Goal: Transaction & Acquisition: Purchase product/service

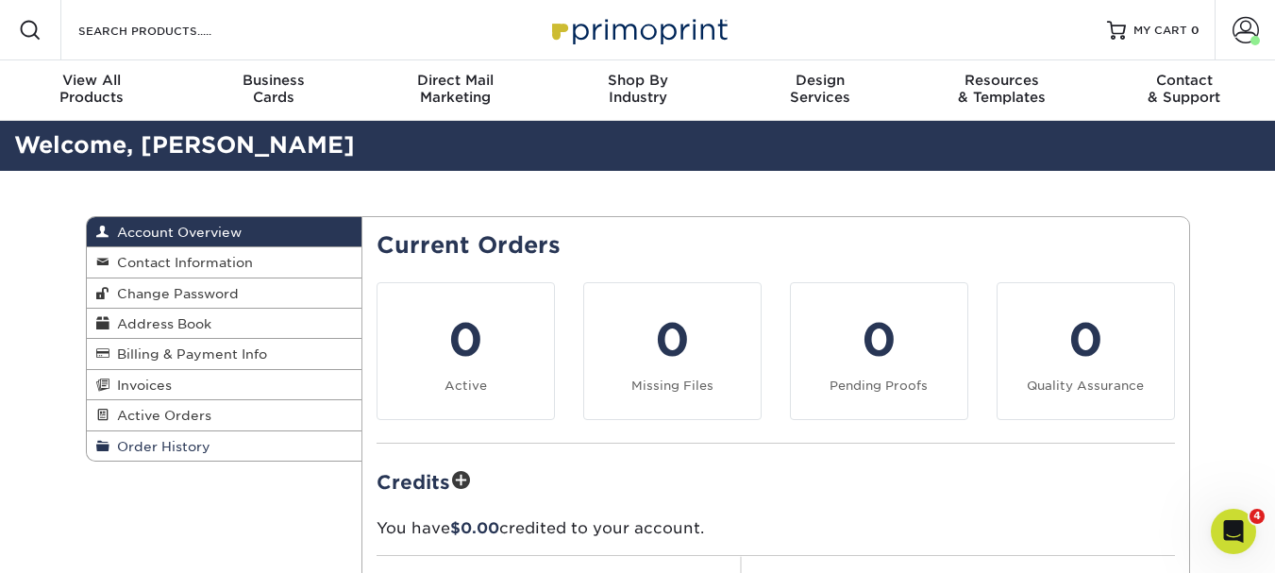
click at [144, 444] on span "Order History" at bounding box center [159, 446] width 101 height 15
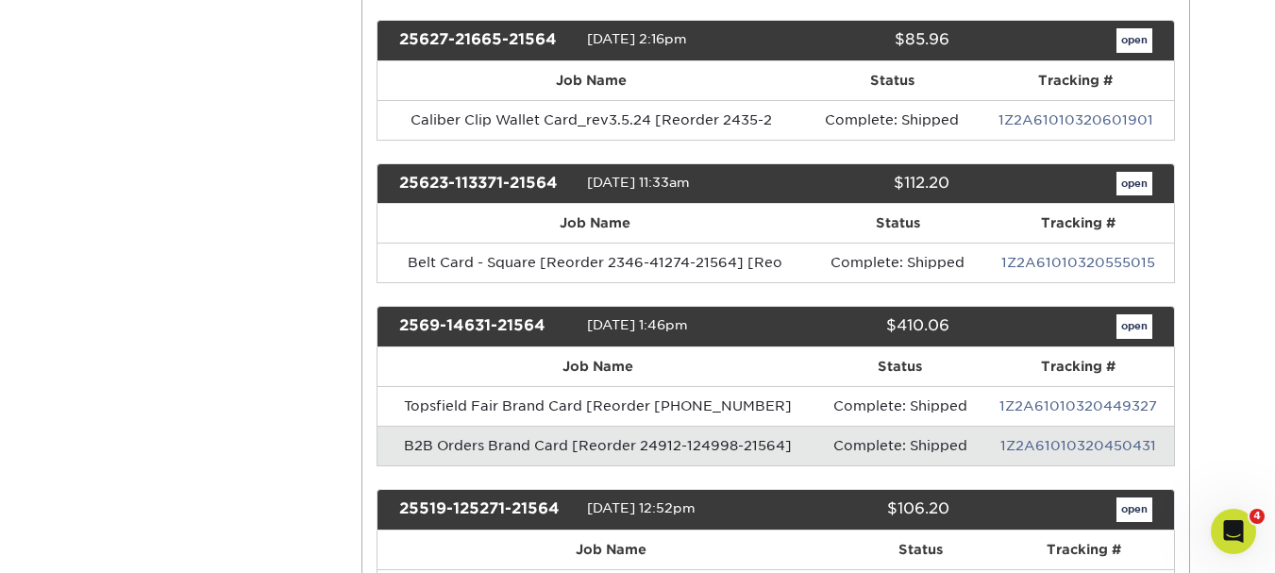
scroll to position [755, 0]
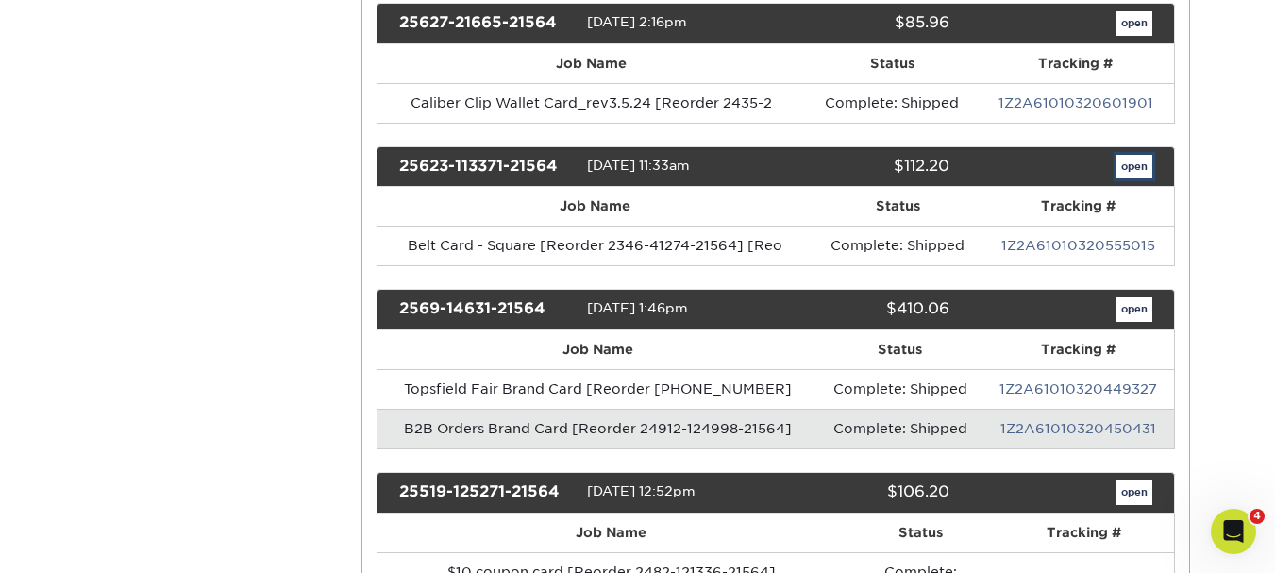
click at [1125, 170] on link "open" at bounding box center [1135, 167] width 36 height 25
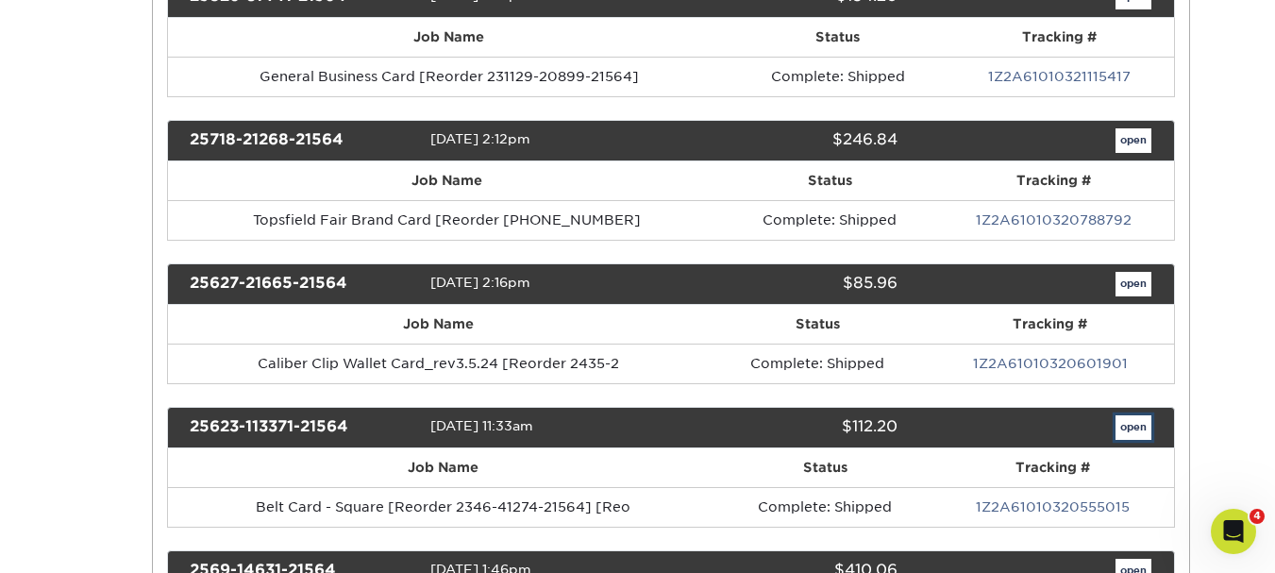
scroll to position [0, 0]
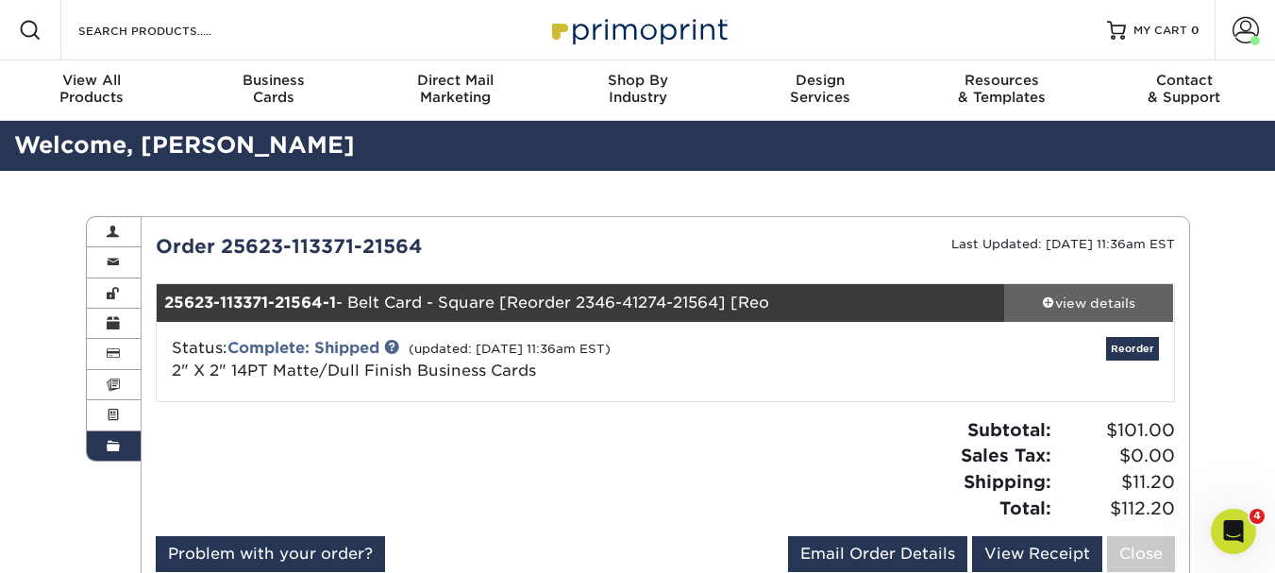
click at [1078, 296] on div "view details" at bounding box center [1089, 303] width 170 height 19
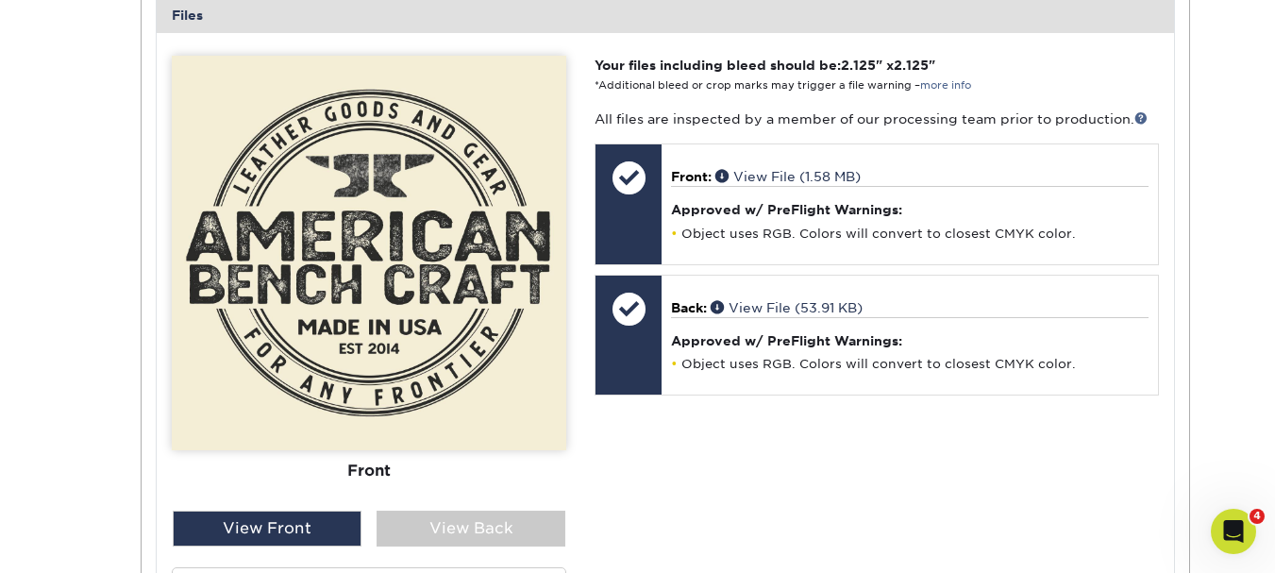
scroll to position [850, 0]
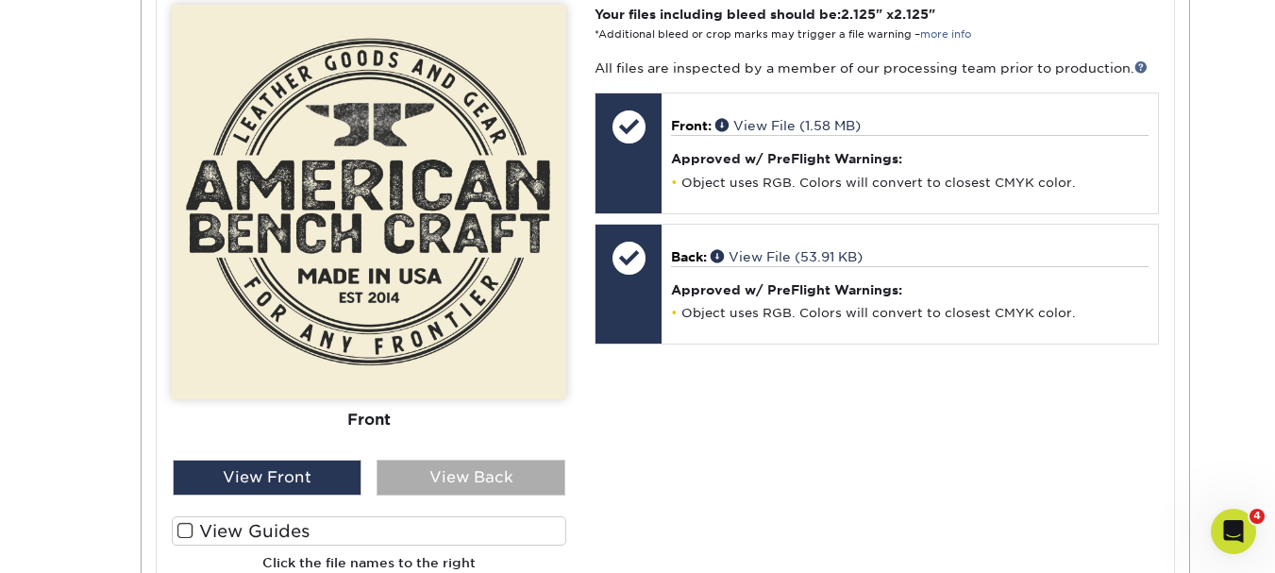
click at [431, 480] on div "View Back" at bounding box center [471, 478] width 189 height 36
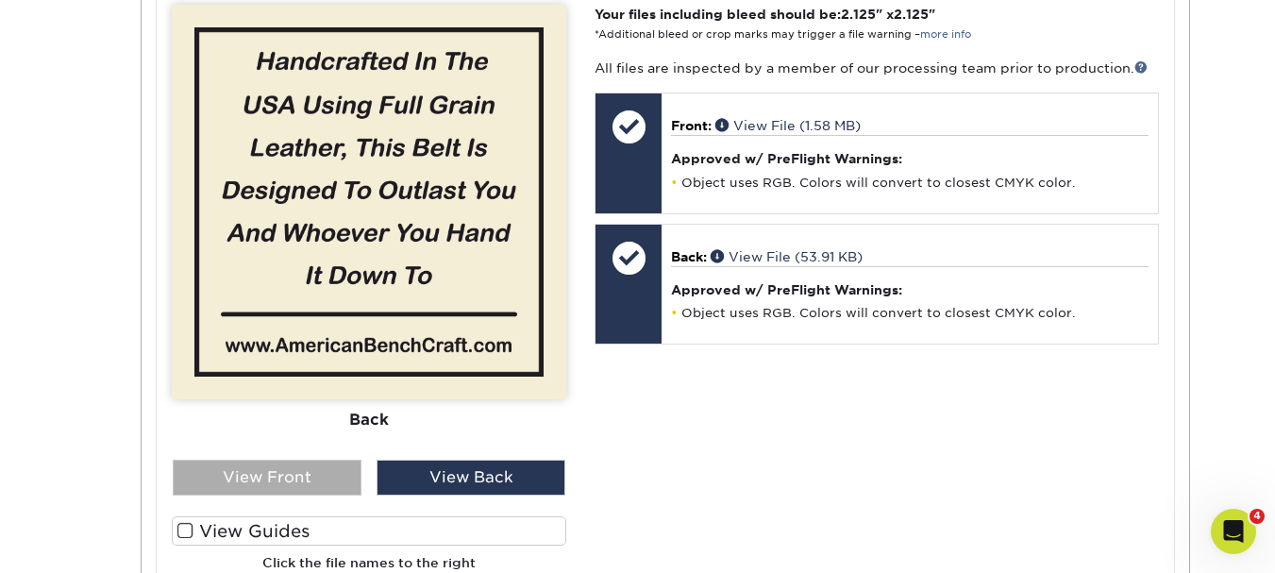
click at [302, 482] on div "View Front" at bounding box center [267, 478] width 189 height 36
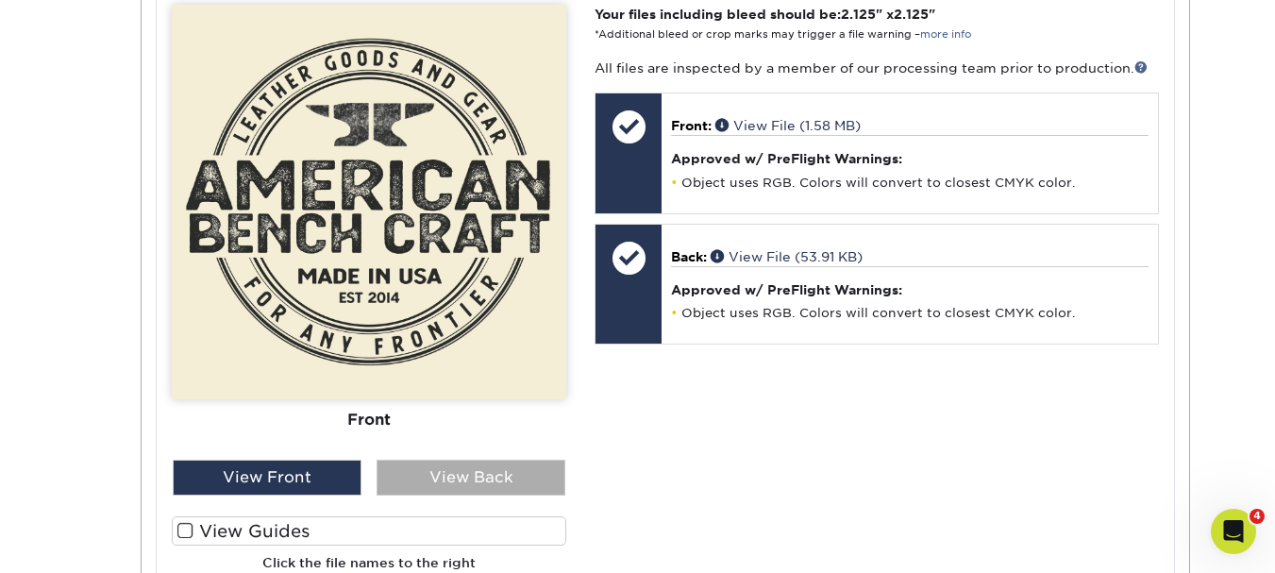
click at [446, 483] on div "View Back" at bounding box center [471, 478] width 189 height 36
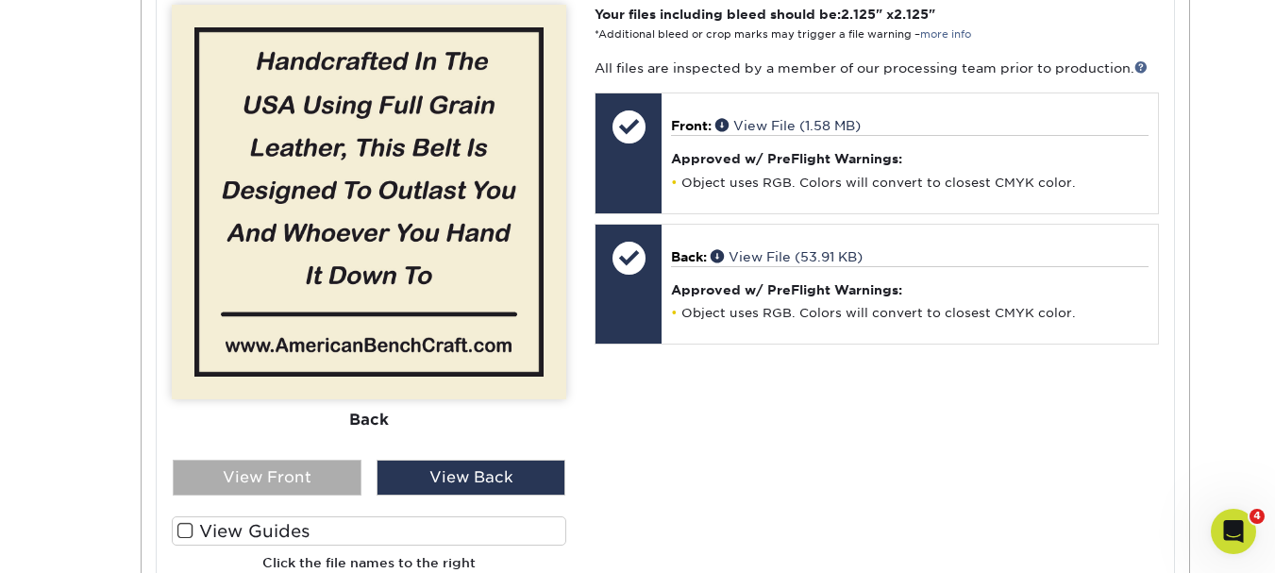
click at [309, 482] on div "View Front" at bounding box center [267, 478] width 189 height 36
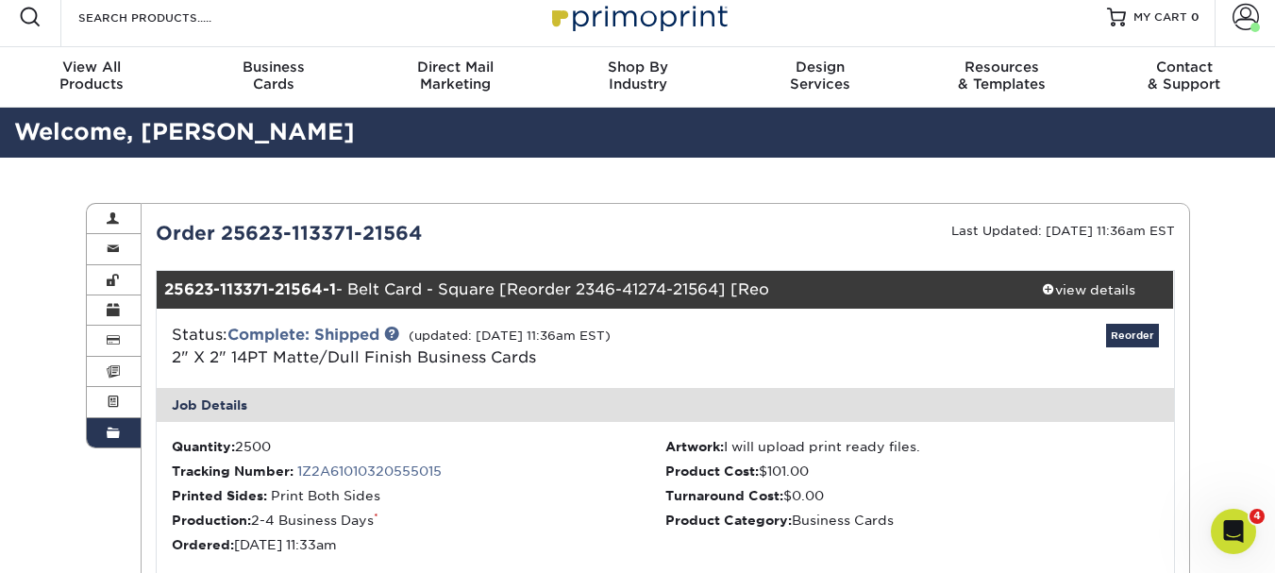
scroll to position [0, 0]
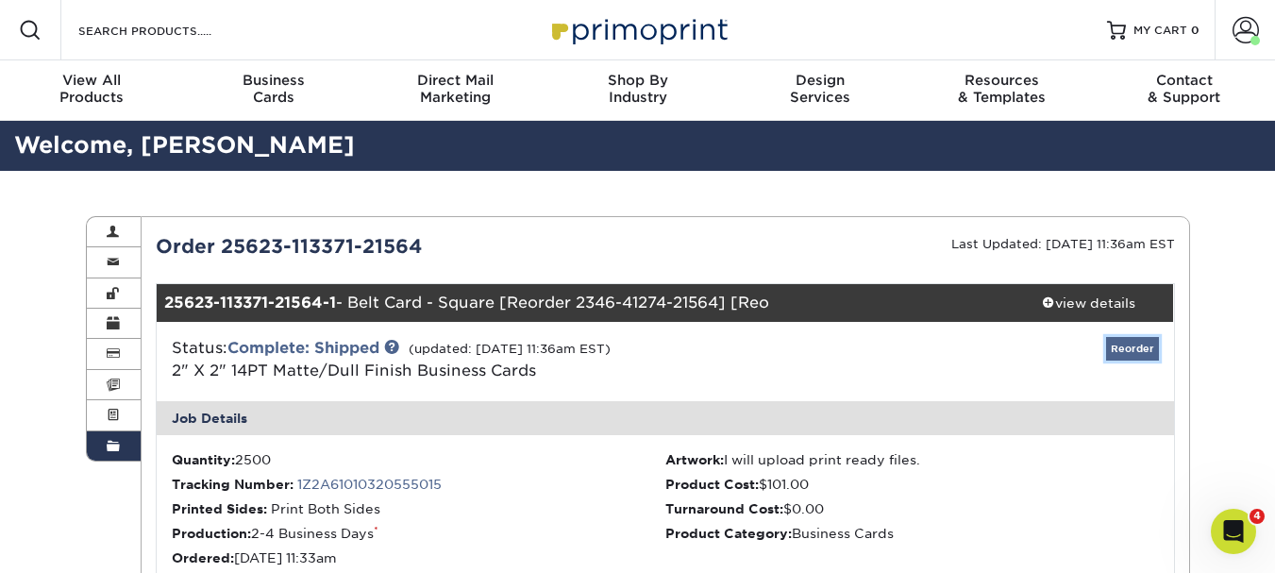
click at [1131, 352] on link "Reorder" at bounding box center [1132, 349] width 53 height 24
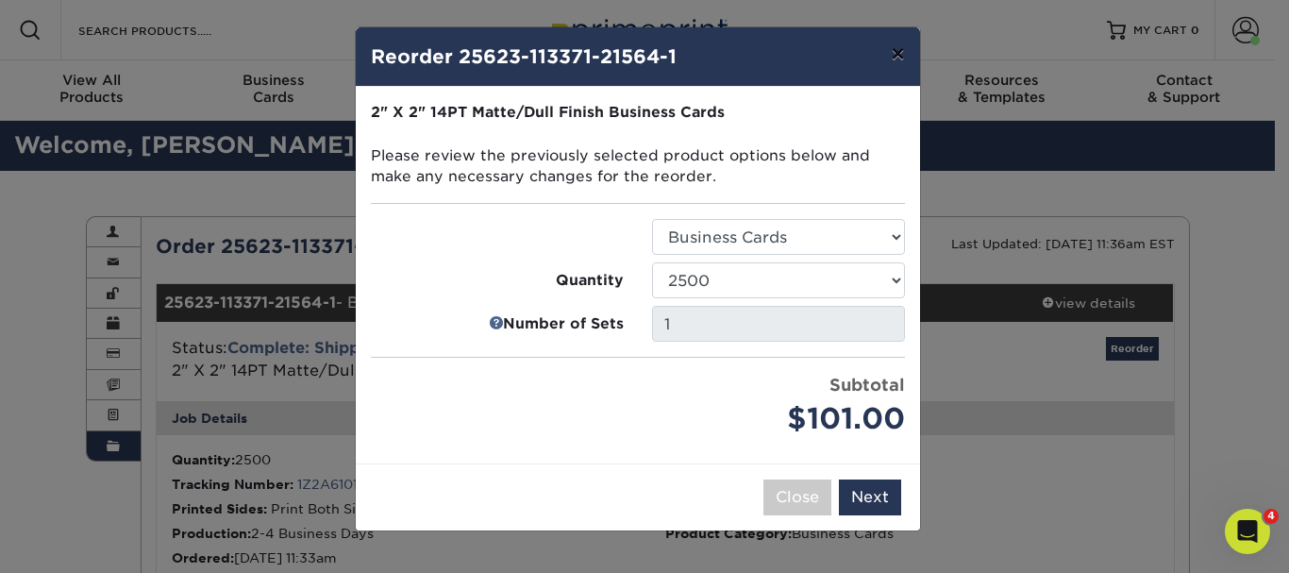
click at [900, 52] on button "×" at bounding box center [897, 53] width 43 height 53
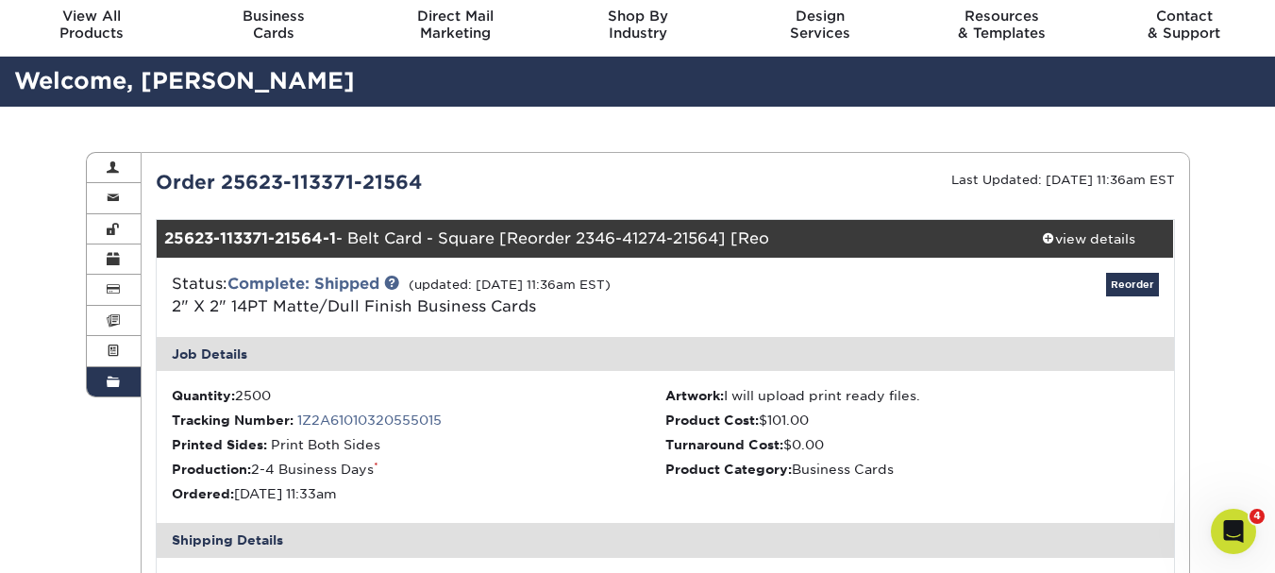
scroll to position [94, 0]
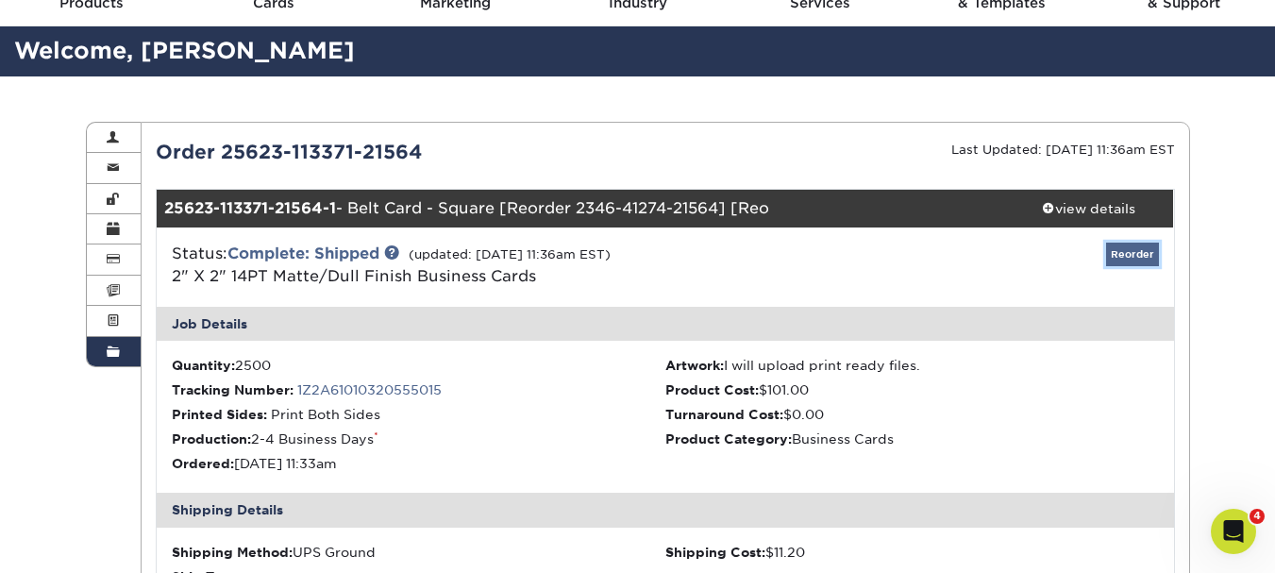
click at [1137, 257] on link "Reorder" at bounding box center [1132, 255] width 53 height 24
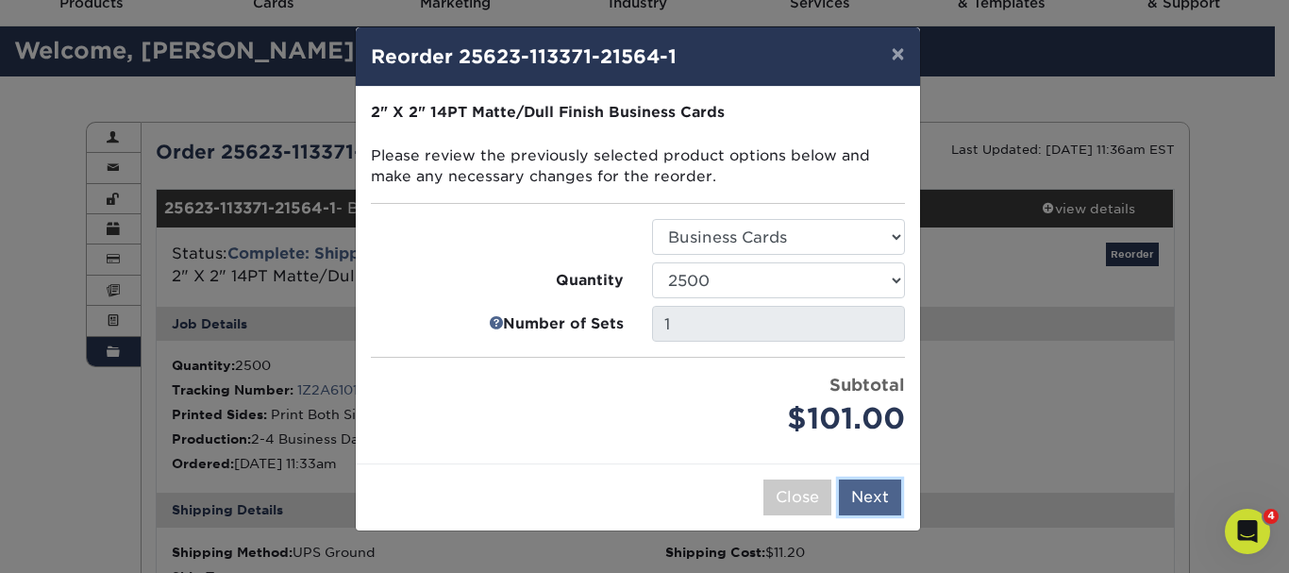
click at [879, 497] on button "Next" at bounding box center [870, 498] width 62 height 36
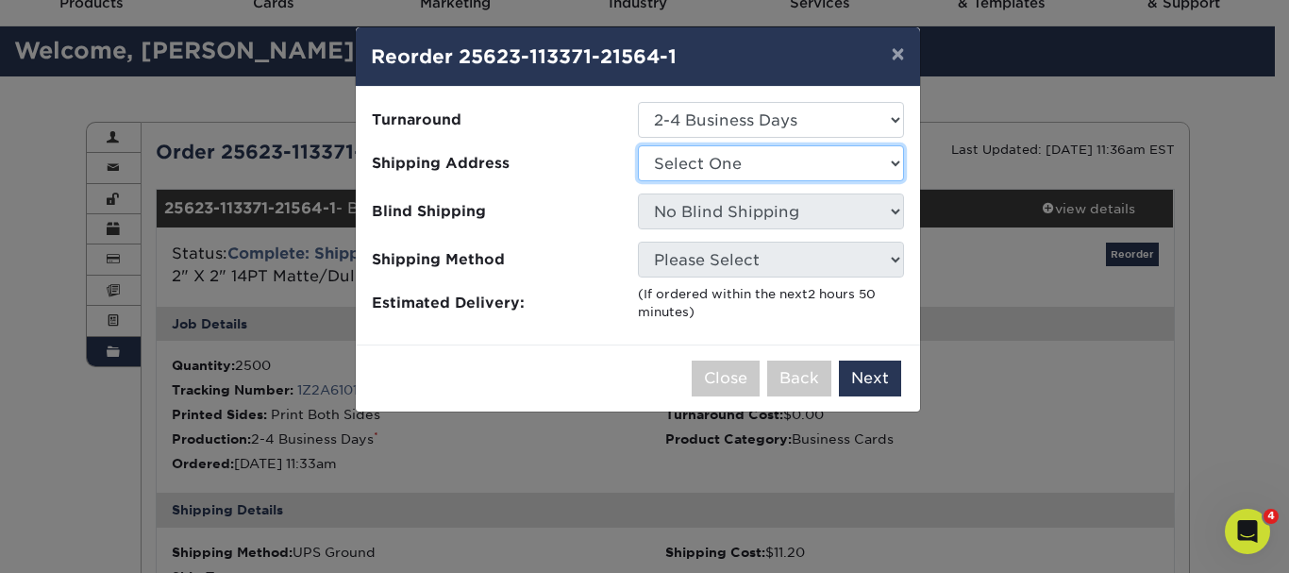
click at [757, 160] on select "Select One ABC Shop TEst" at bounding box center [771, 163] width 266 height 36
select select "133646"
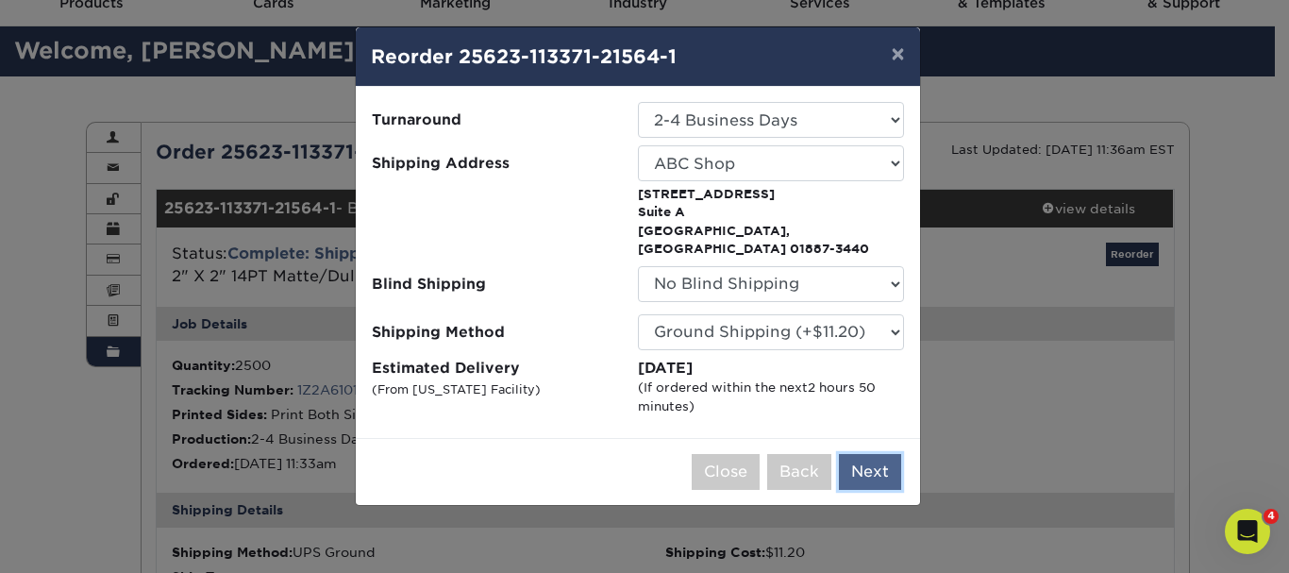
click at [871, 454] on button "Next" at bounding box center [870, 472] width 62 height 36
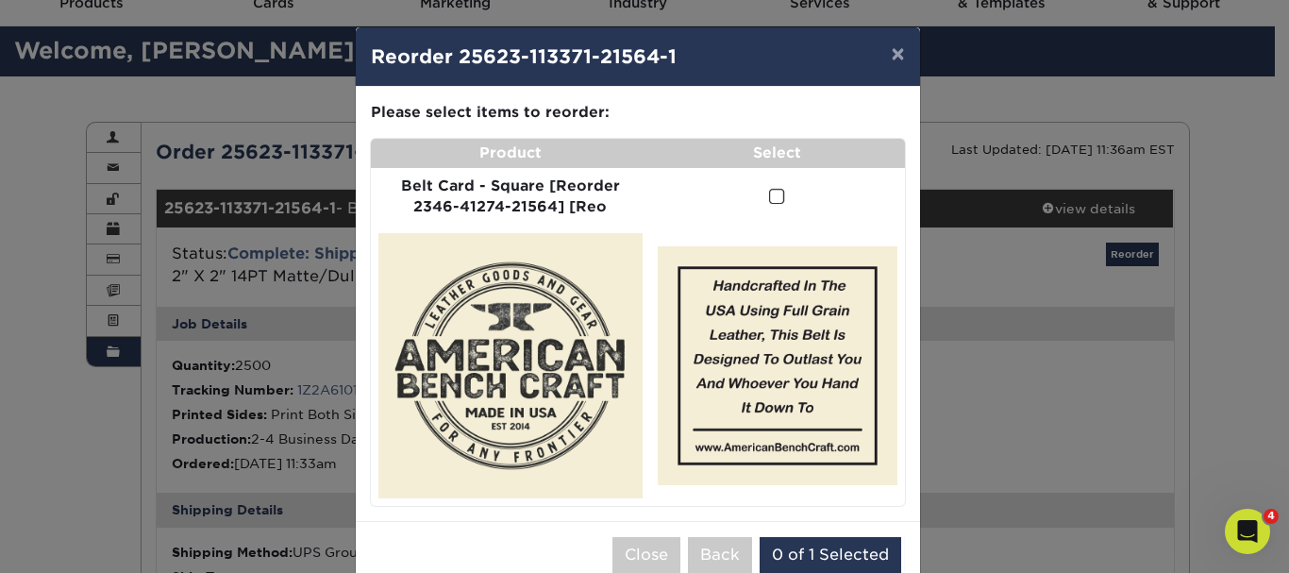
click at [769, 193] on span at bounding box center [777, 197] width 16 height 18
click at [0, 0] on input "checkbox" at bounding box center [0, 0] width 0 height 0
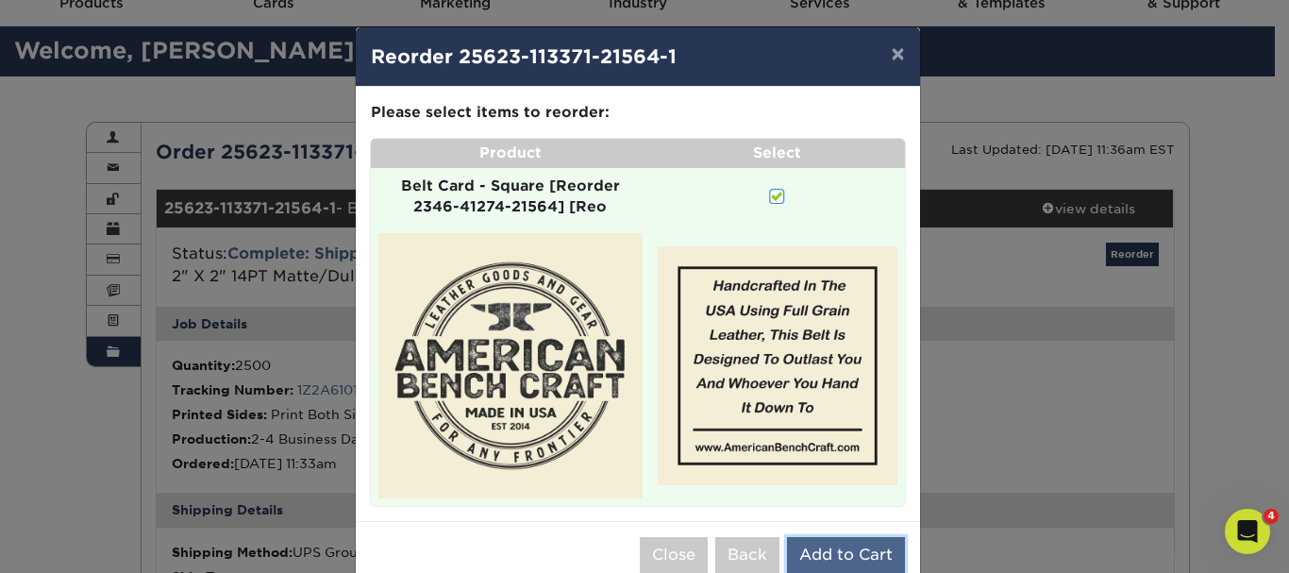
click at [832, 544] on button "Add to Cart" at bounding box center [846, 555] width 118 height 36
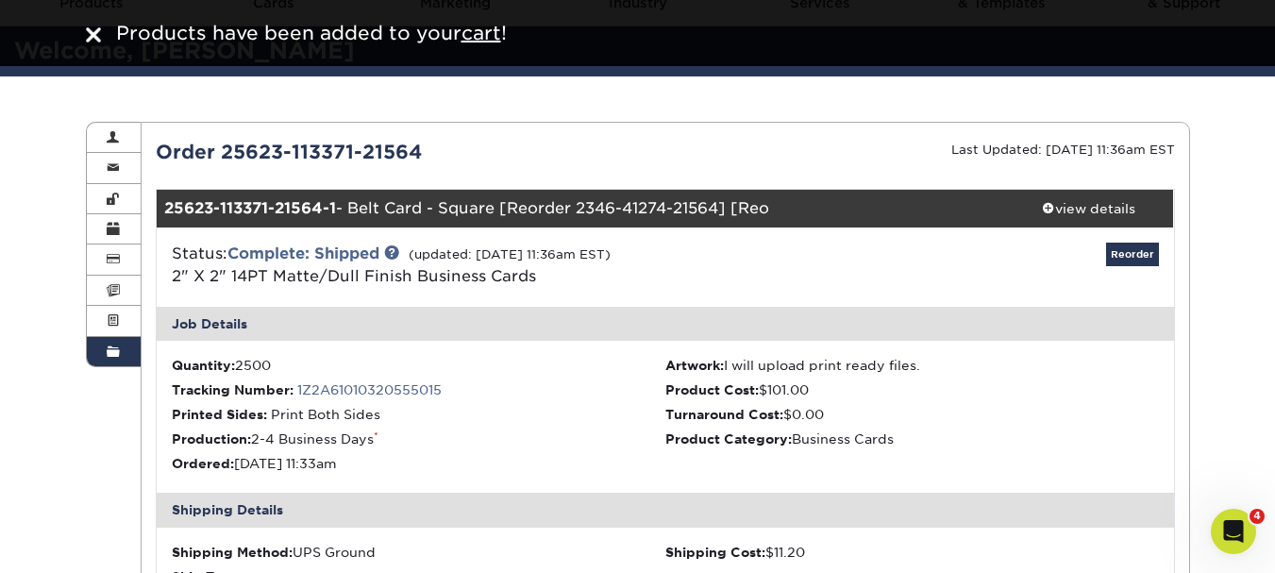
click at [108, 356] on span at bounding box center [113, 352] width 13 height 15
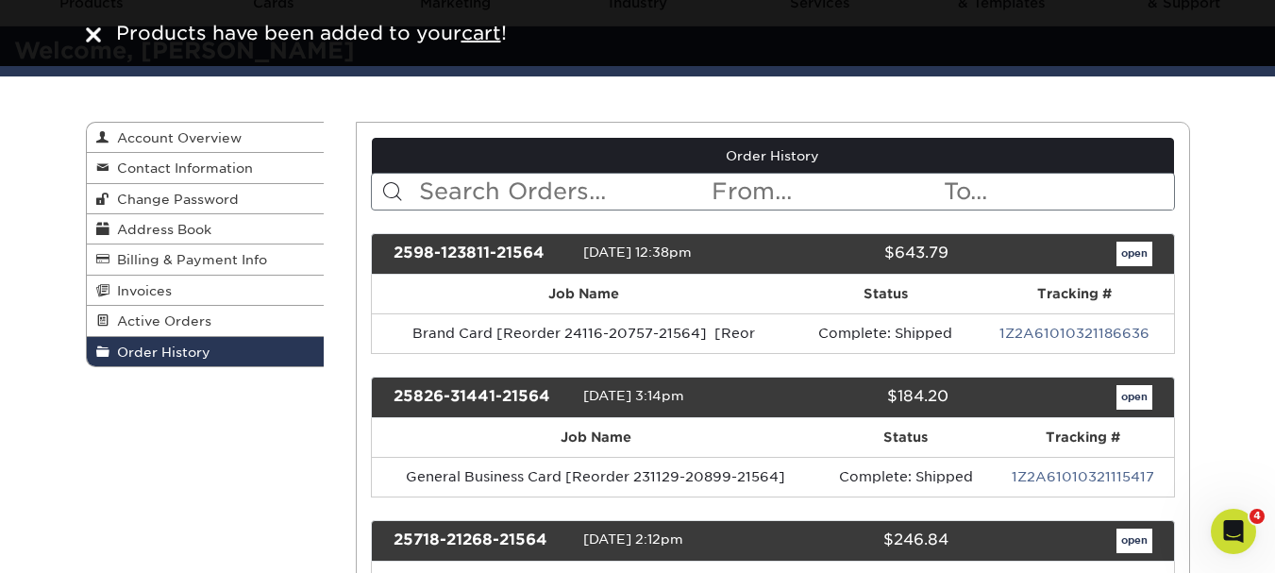
scroll to position [0, 0]
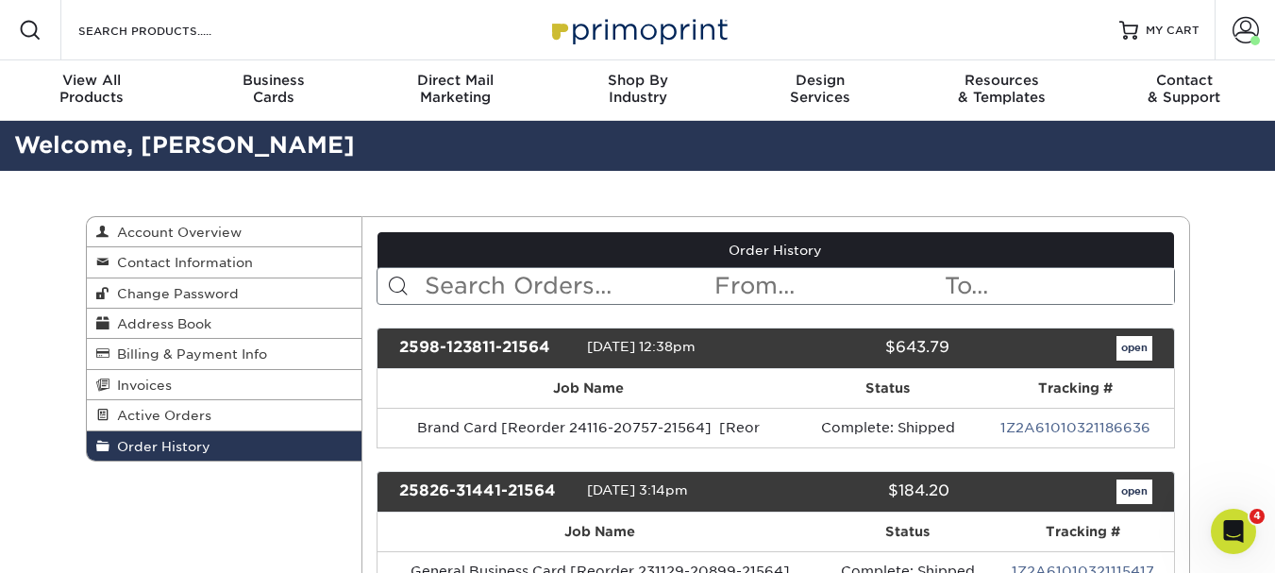
click at [165, 448] on span "Order History" at bounding box center [159, 446] width 101 height 15
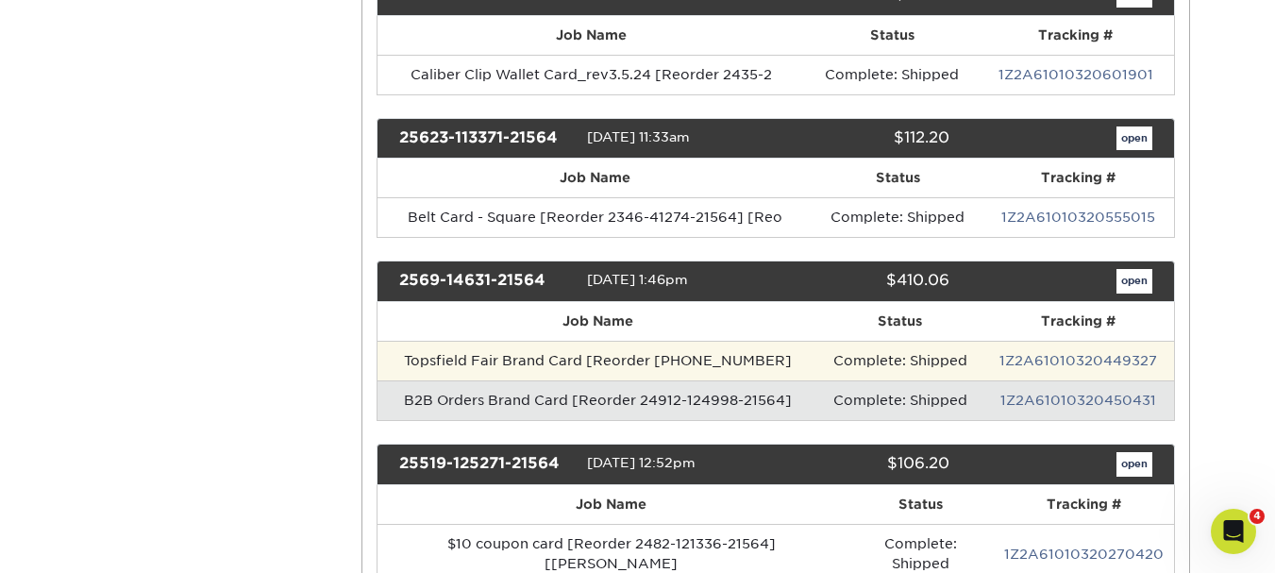
scroll to position [1038, 0]
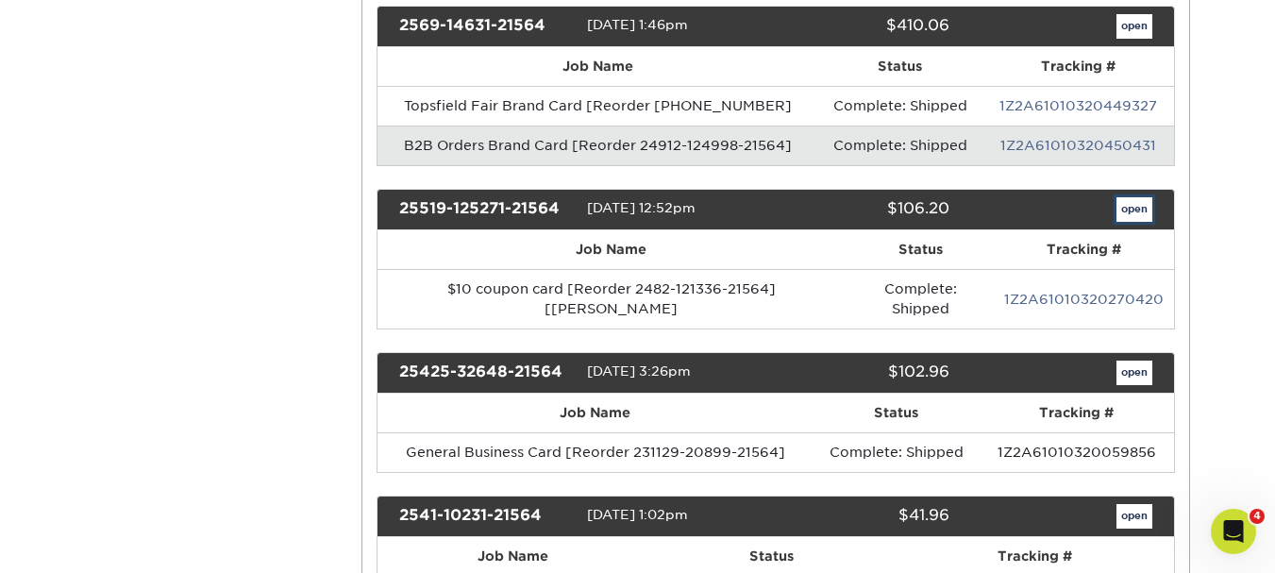
click at [1136, 214] on link "open" at bounding box center [1135, 209] width 36 height 25
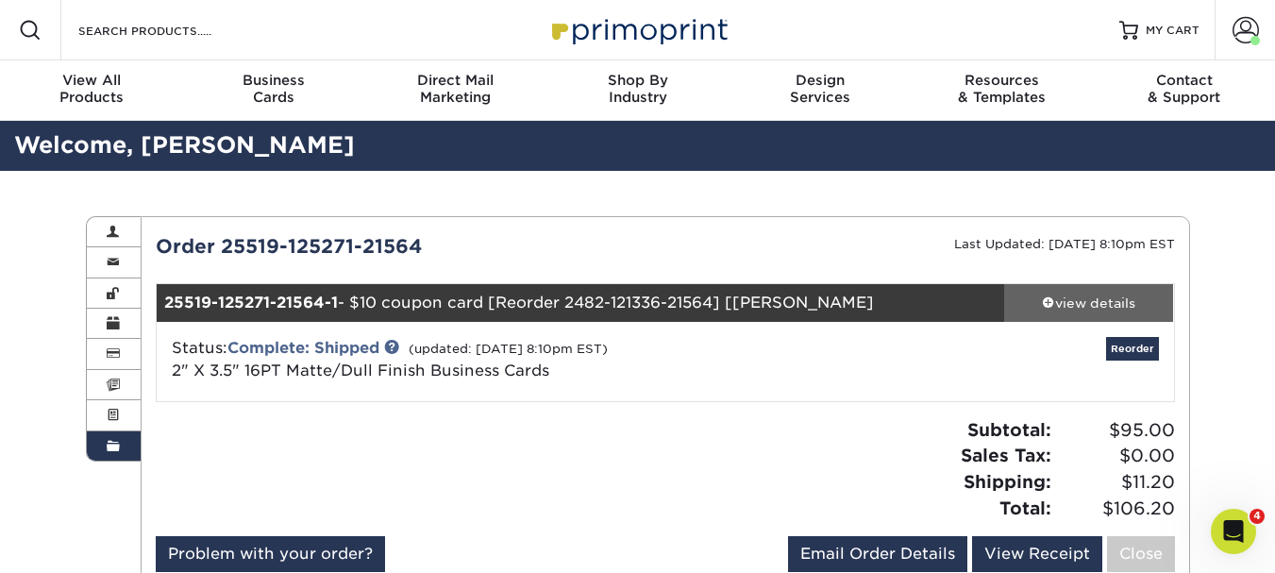
click at [1095, 296] on div "view details" at bounding box center [1089, 303] width 170 height 19
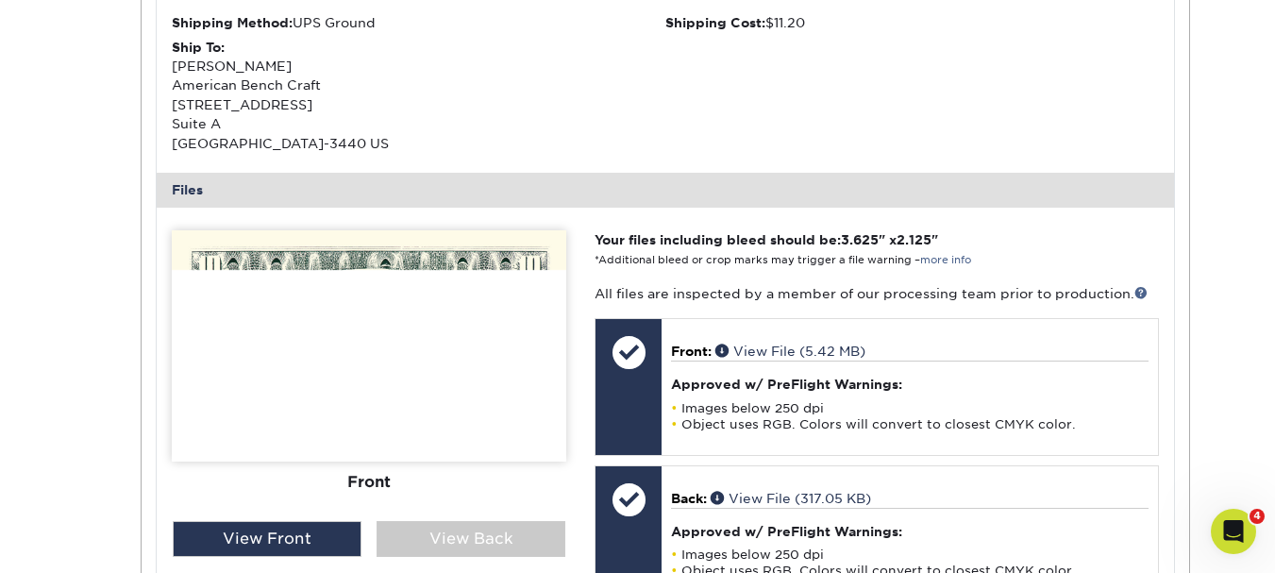
scroll to position [661, 0]
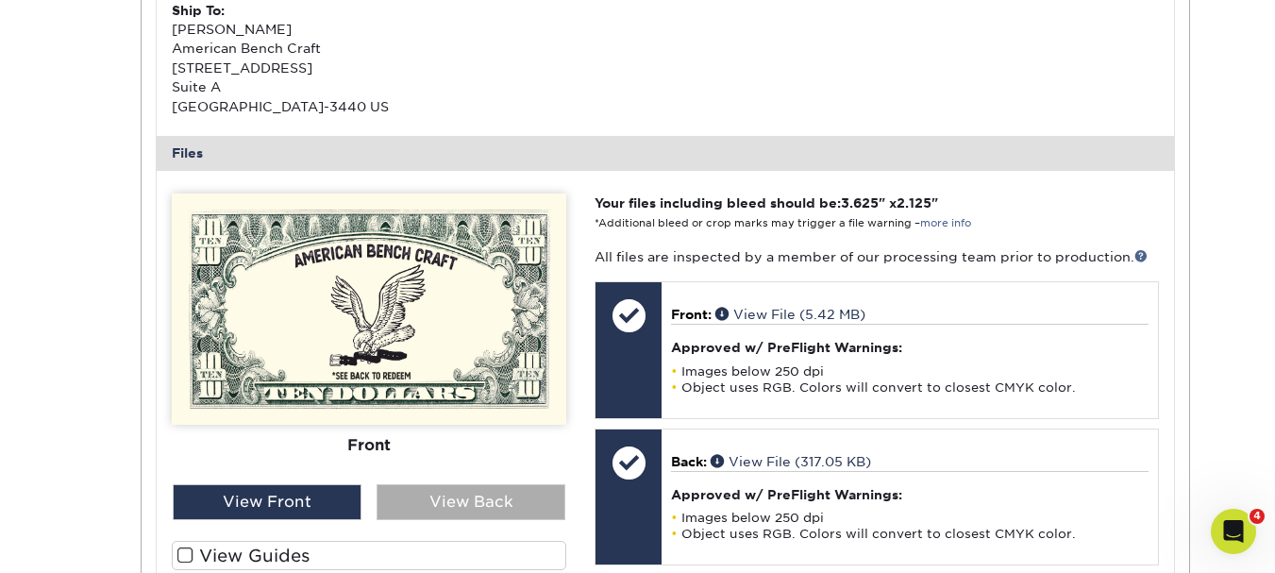
click at [479, 506] on div "View Back" at bounding box center [471, 502] width 189 height 36
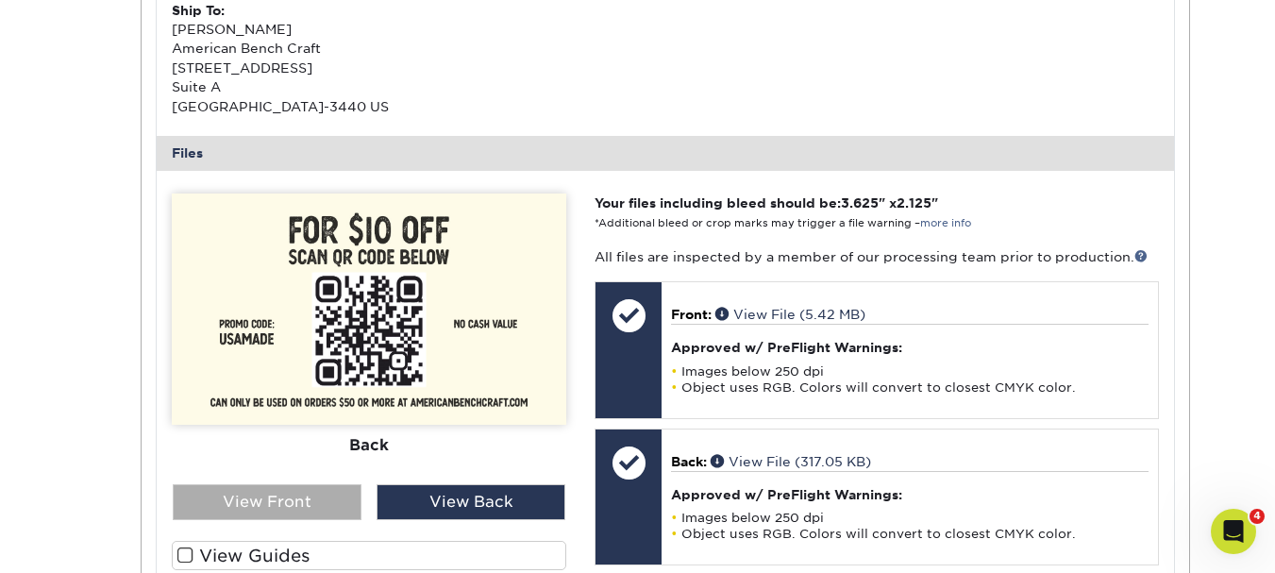
click at [249, 501] on div "View Front" at bounding box center [267, 502] width 189 height 36
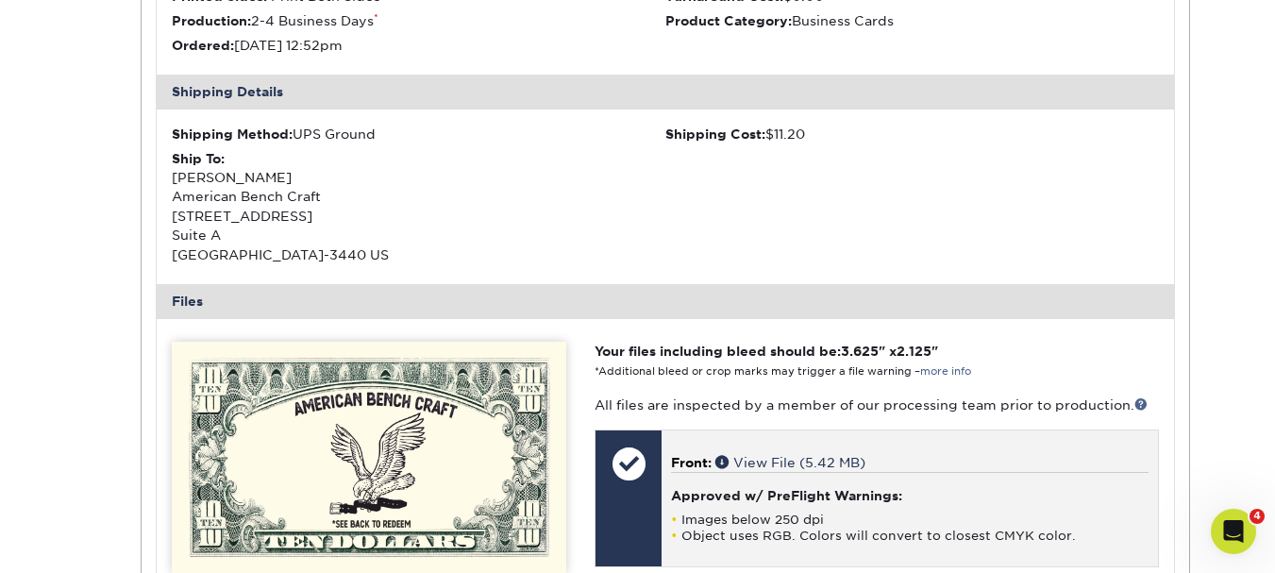
scroll to position [94, 0]
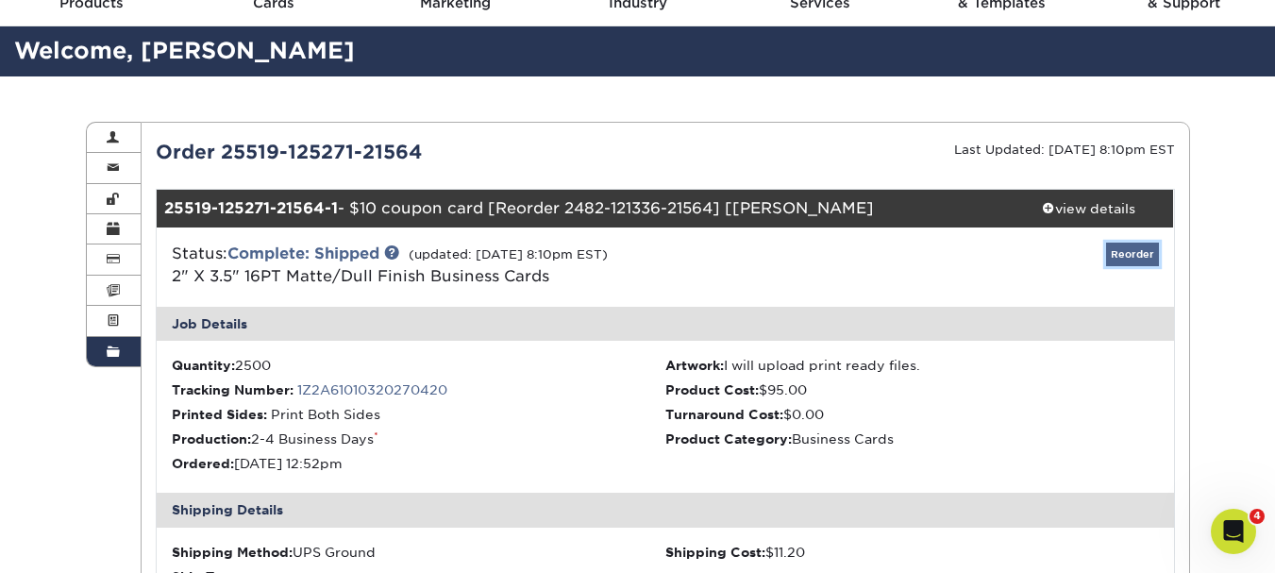
click at [1132, 254] on link "Reorder" at bounding box center [1132, 255] width 53 height 24
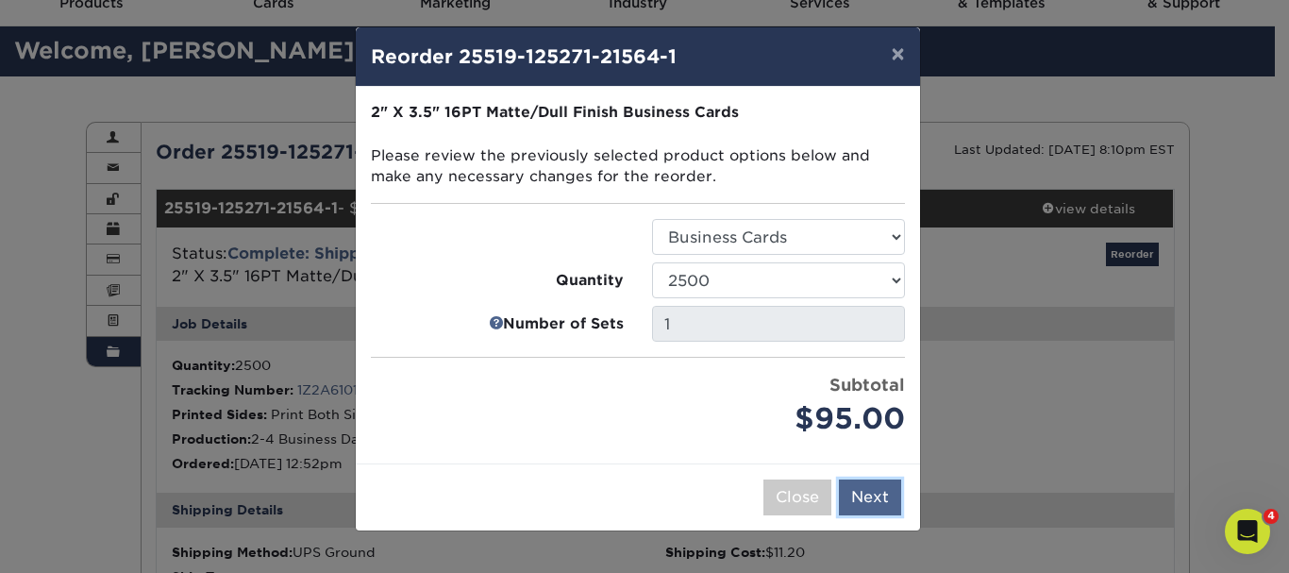
click at [861, 504] on button "Next" at bounding box center [870, 498] width 62 height 36
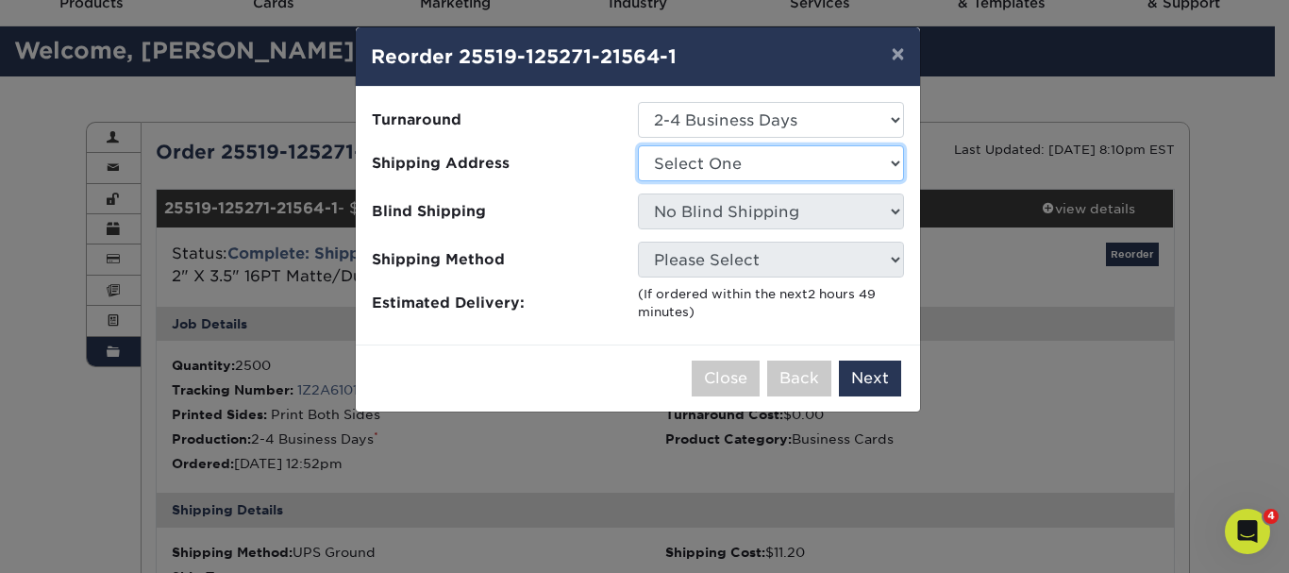
click at [697, 169] on select "Select One ABC Shop TEst" at bounding box center [771, 163] width 266 height 36
select select "133646"
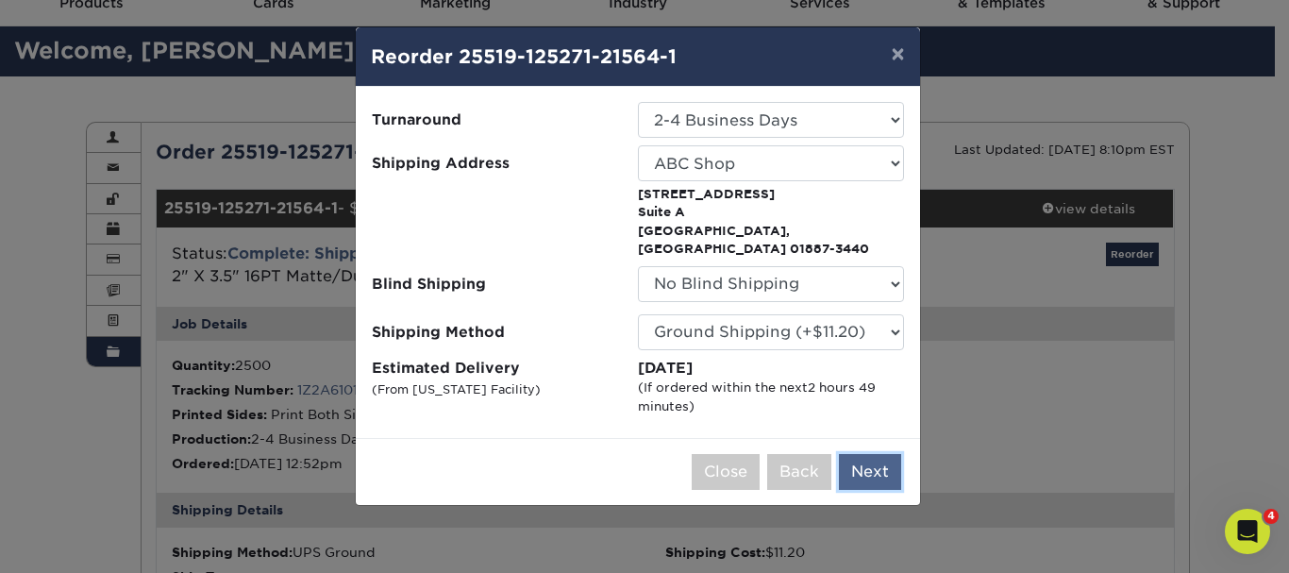
click at [877, 462] on button "Next" at bounding box center [870, 472] width 62 height 36
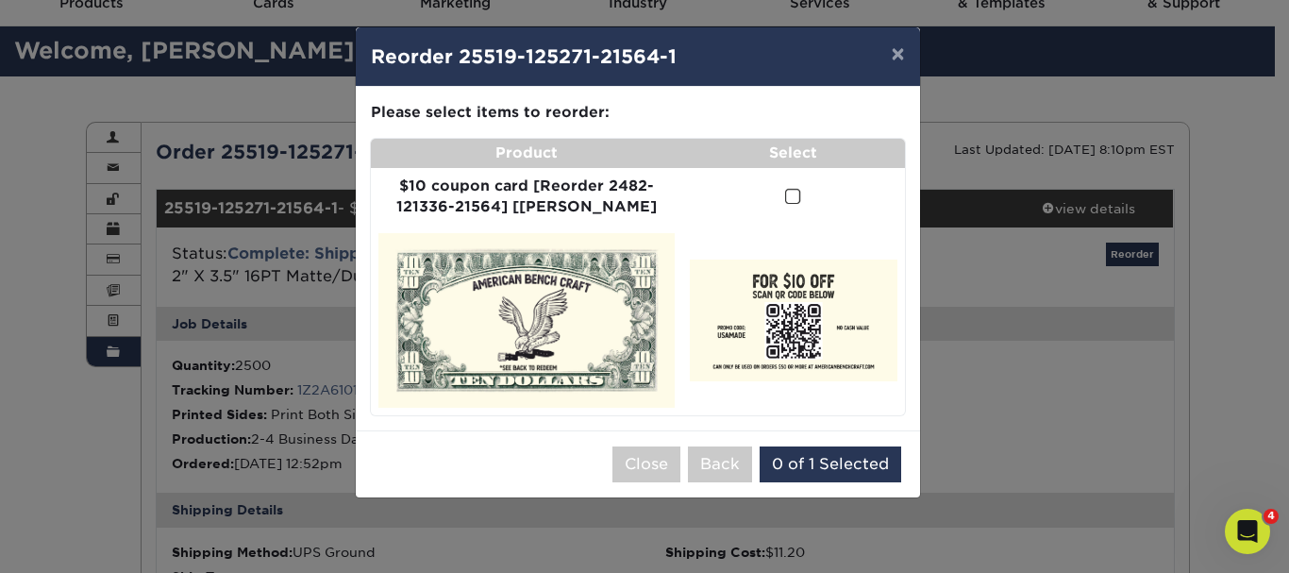
click at [785, 194] on span at bounding box center [793, 197] width 16 height 18
click at [0, 0] on input "checkbox" at bounding box center [0, 0] width 0 height 0
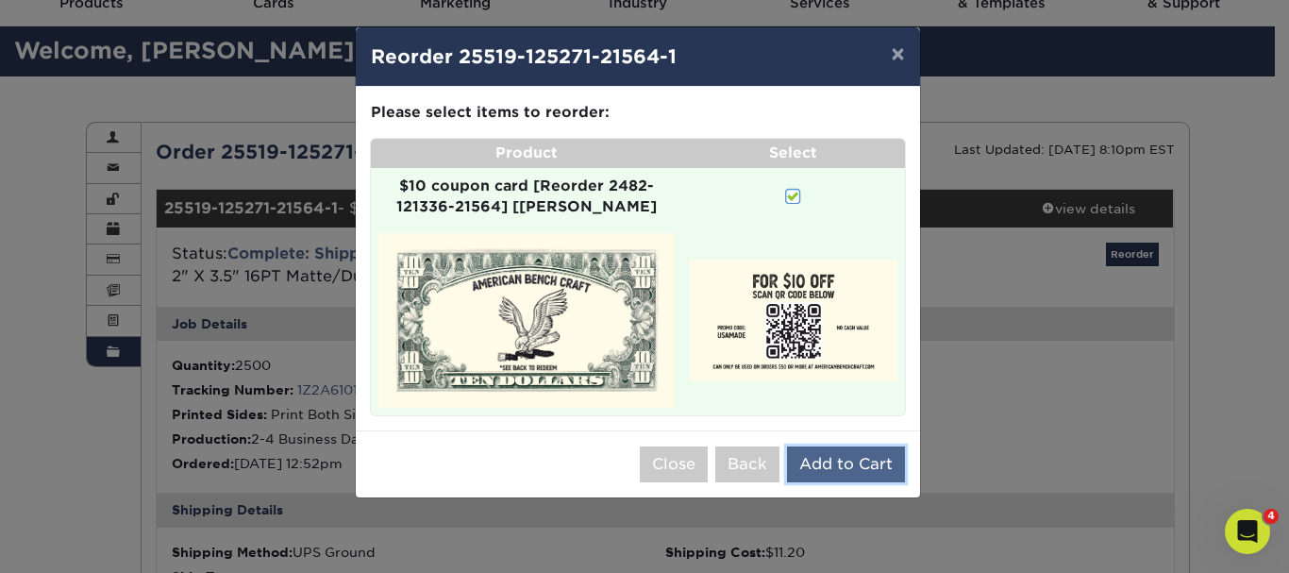
click at [845, 449] on button "Add to Cart" at bounding box center [846, 464] width 118 height 36
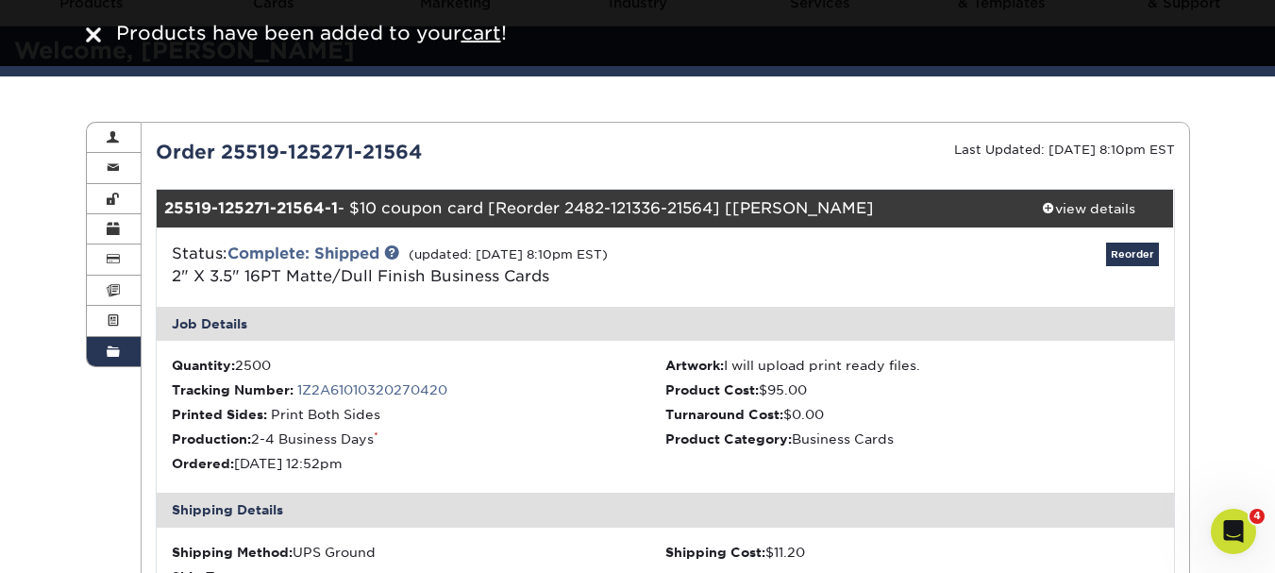
click at [110, 356] on span at bounding box center [113, 352] width 13 height 15
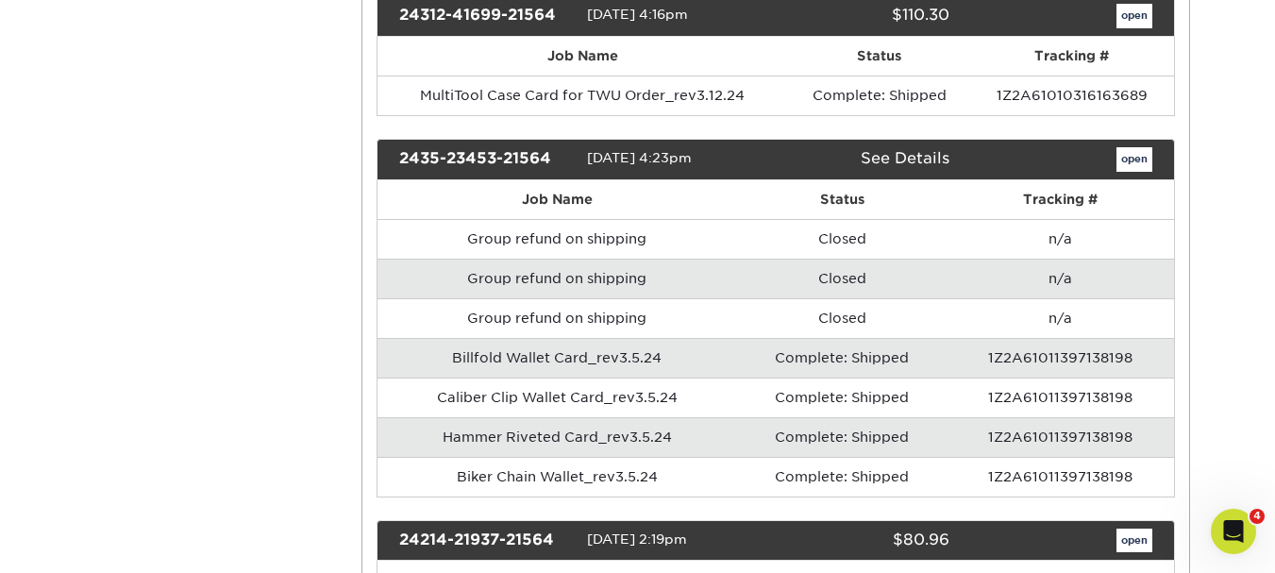
scroll to position [4625, 0]
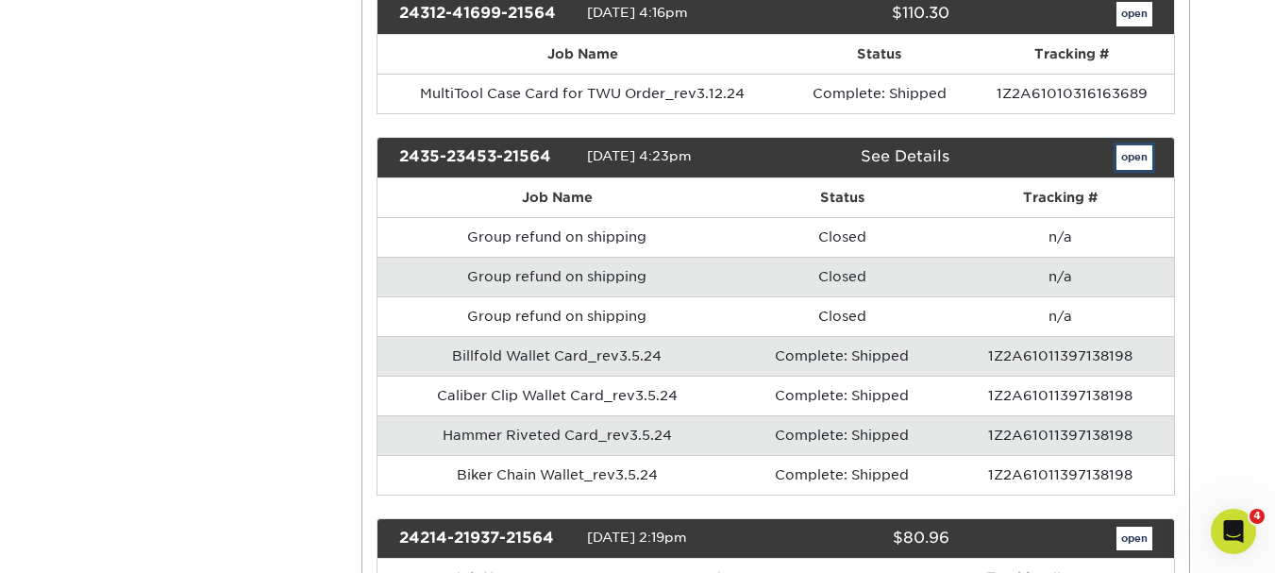
click at [1133, 145] on link "open" at bounding box center [1135, 157] width 36 height 25
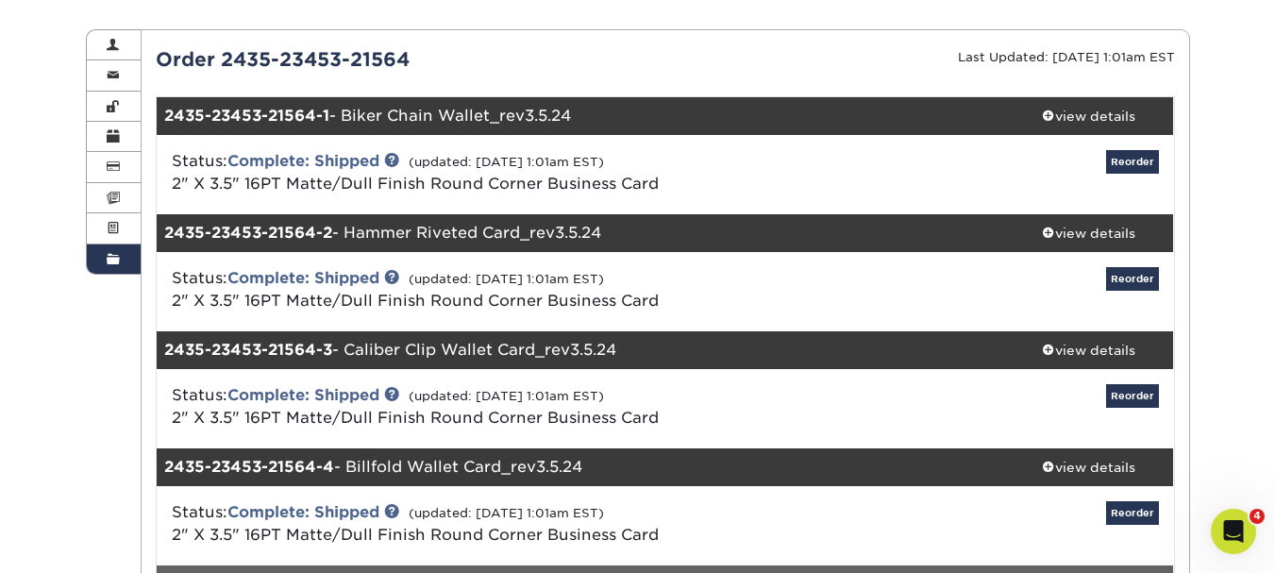
scroll to position [189, 0]
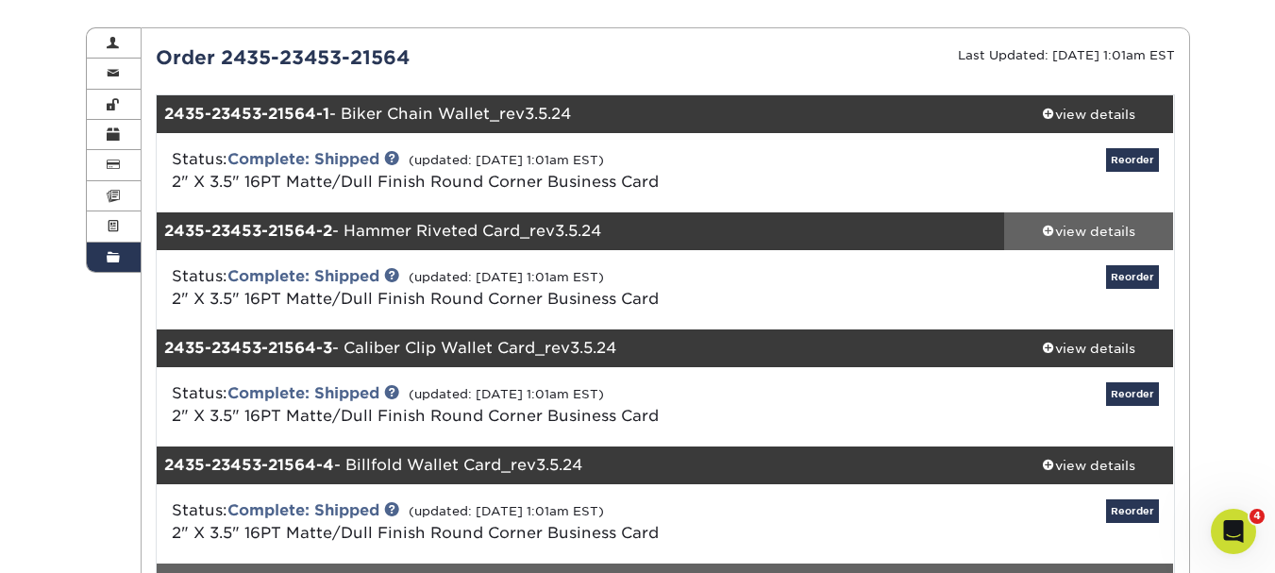
click at [1097, 233] on div "view details" at bounding box center [1089, 231] width 170 height 19
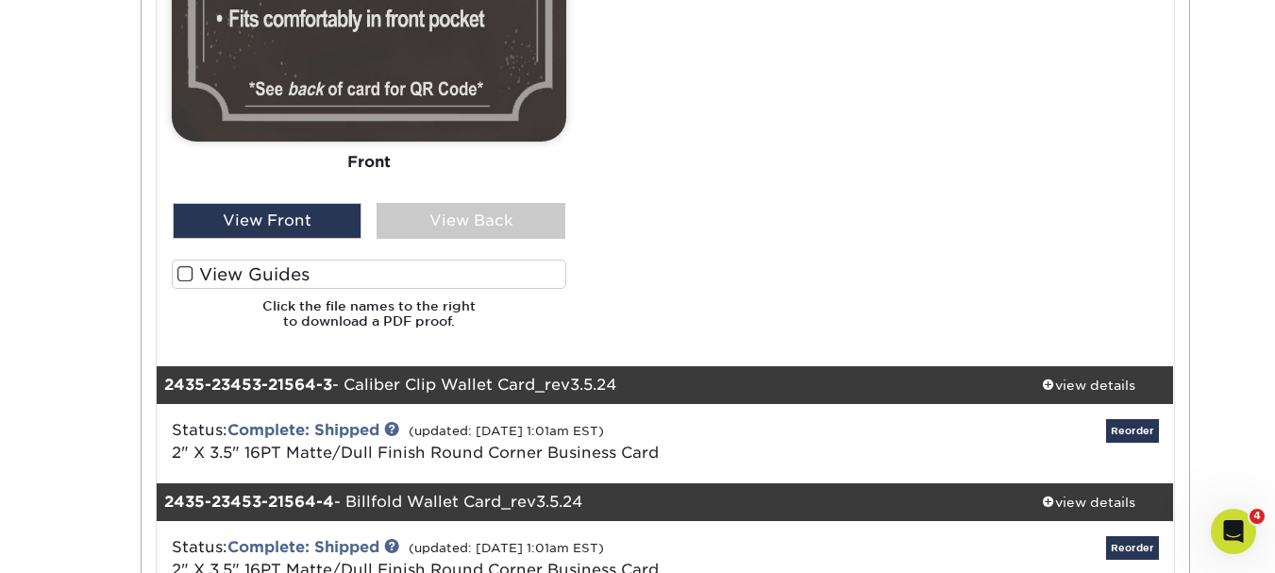
scroll to position [1510, 0]
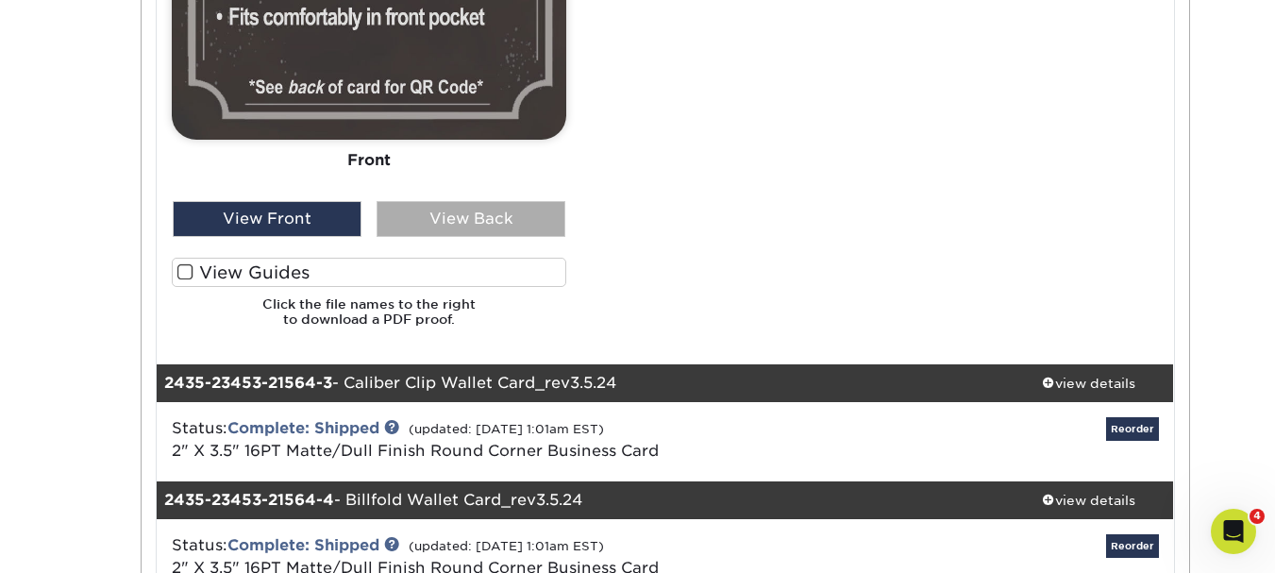
click at [452, 216] on div "View Back" at bounding box center [471, 219] width 189 height 36
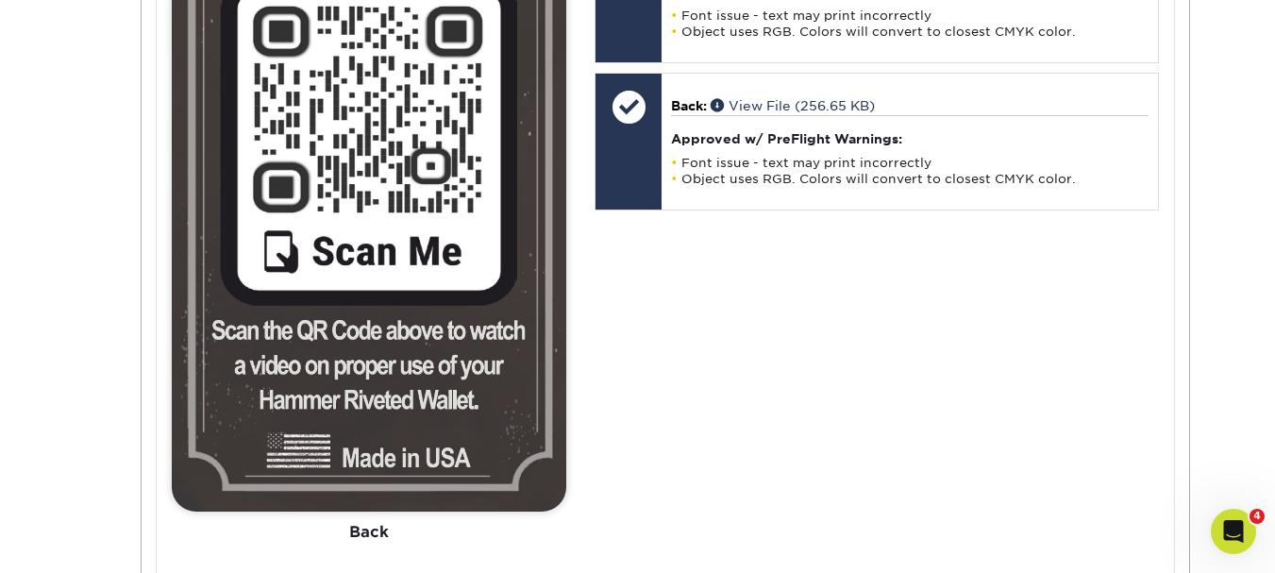
scroll to position [1321, 0]
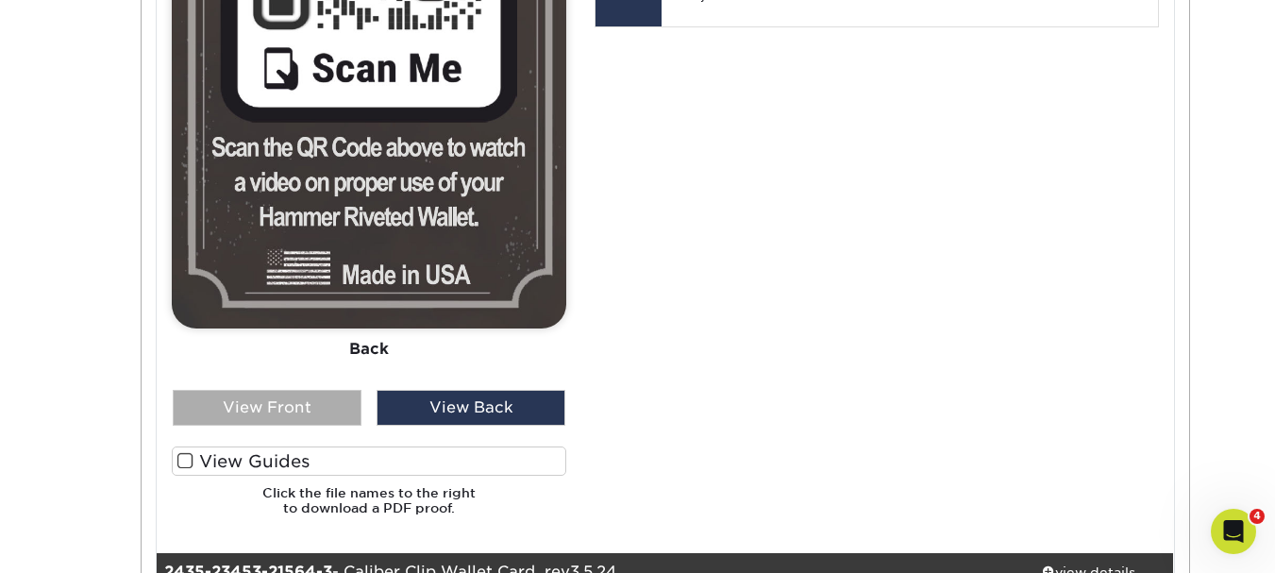
click at [283, 407] on div "View Front" at bounding box center [267, 408] width 189 height 36
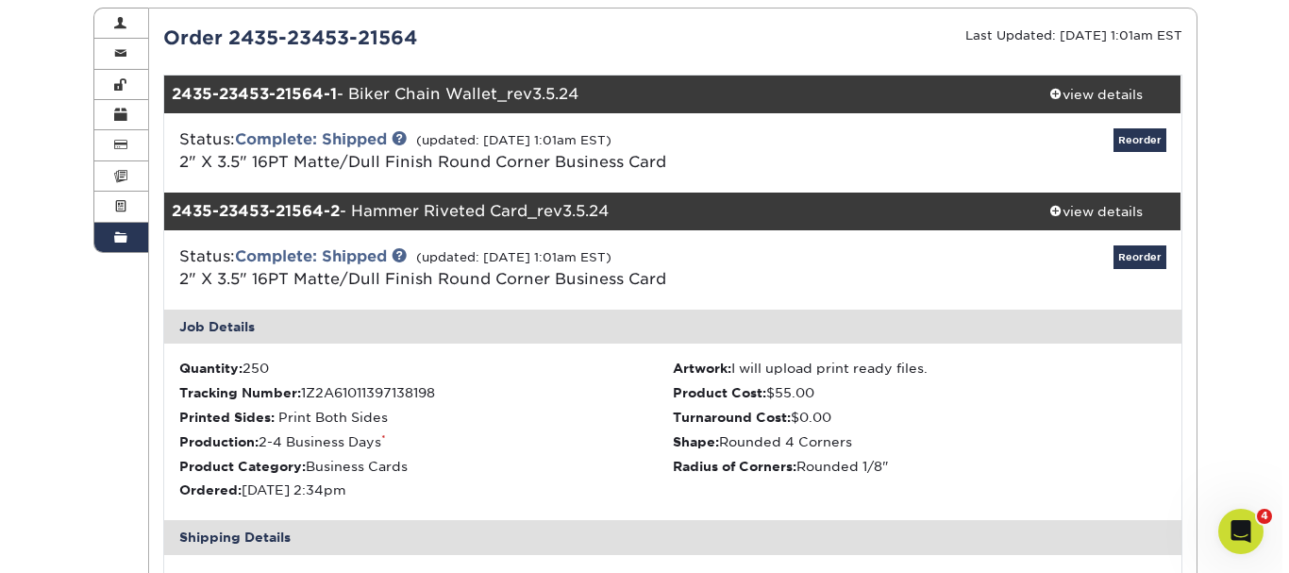
scroll to position [189, 0]
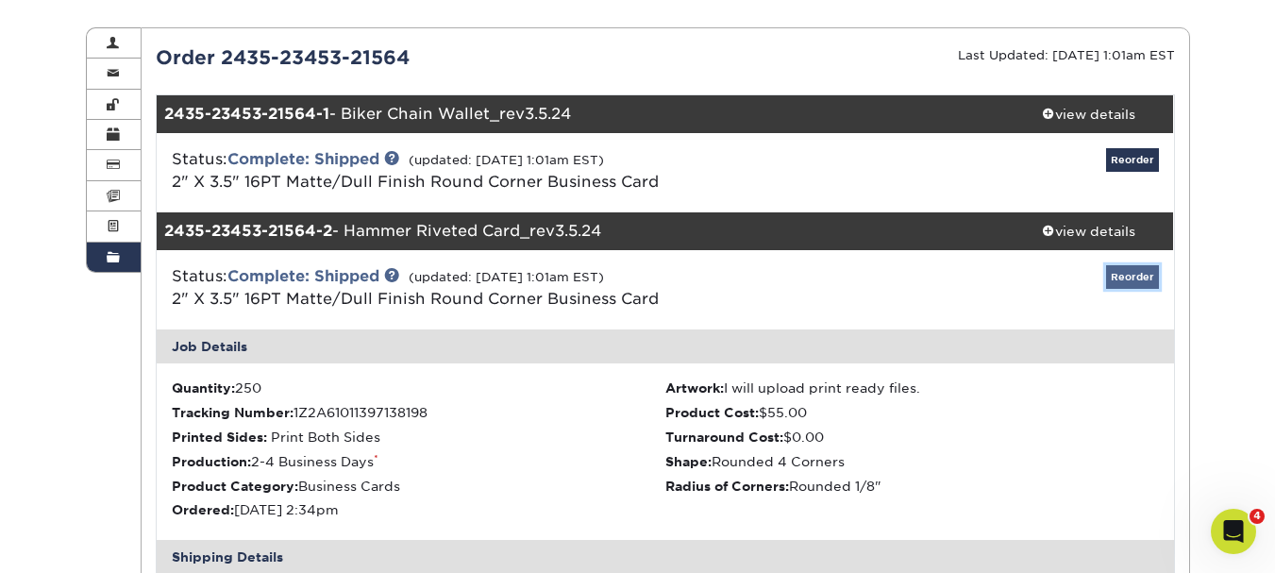
click at [1132, 274] on link "Reorder" at bounding box center [1132, 277] width 53 height 24
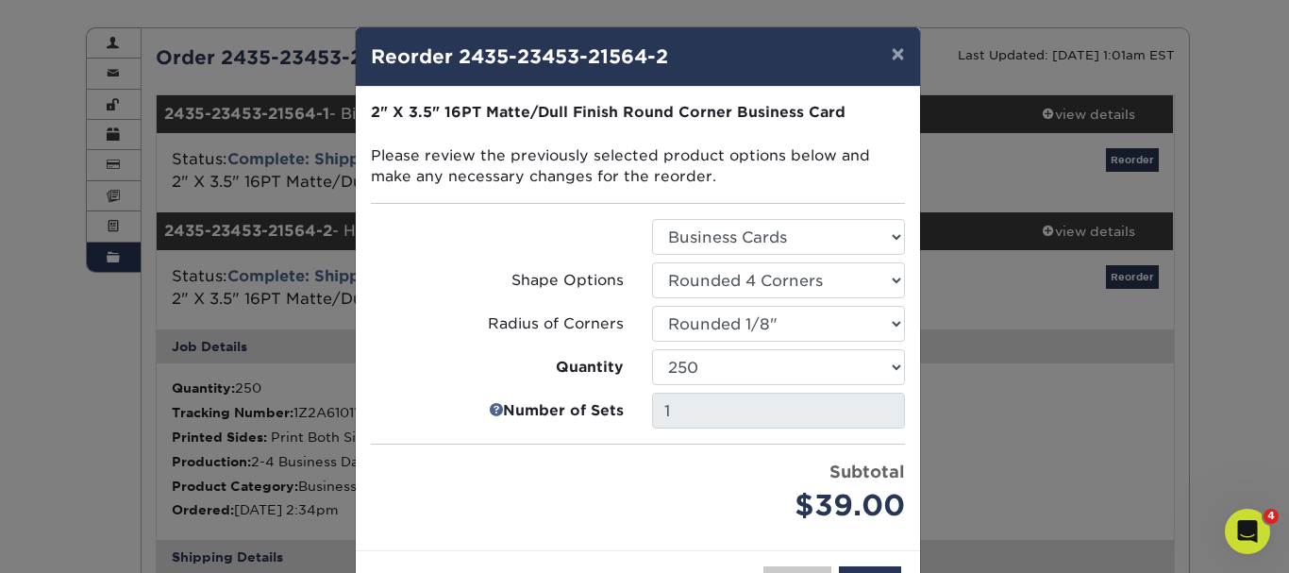
scroll to position [72, 0]
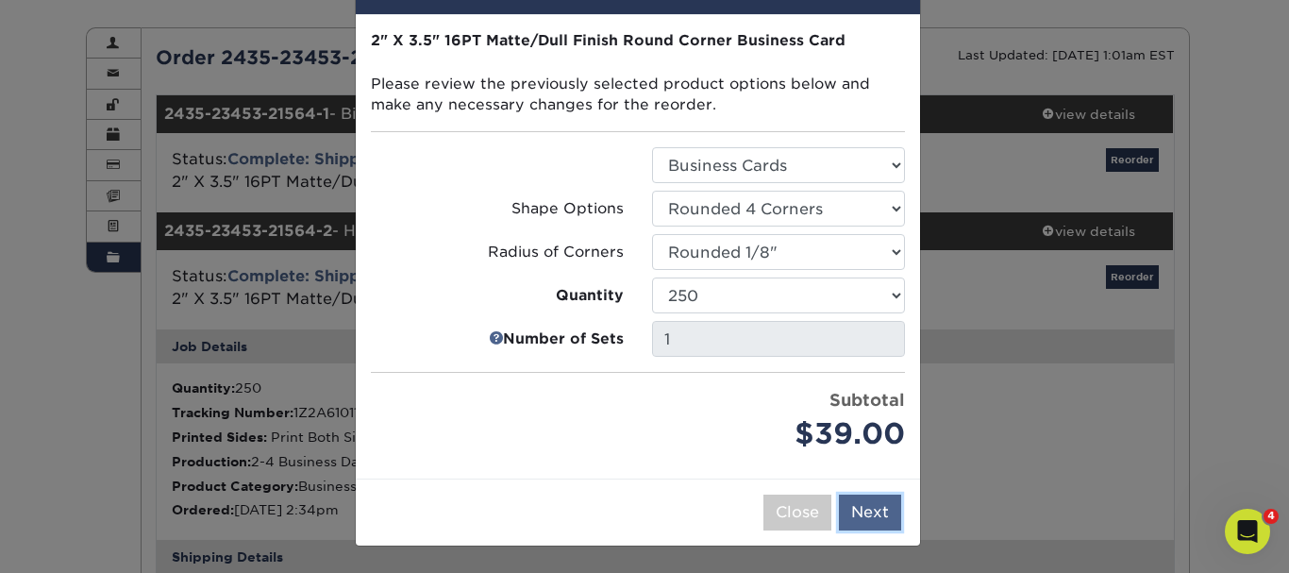
click at [868, 516] on button "Next" at bounding box center [870, 513] width 62 height 36
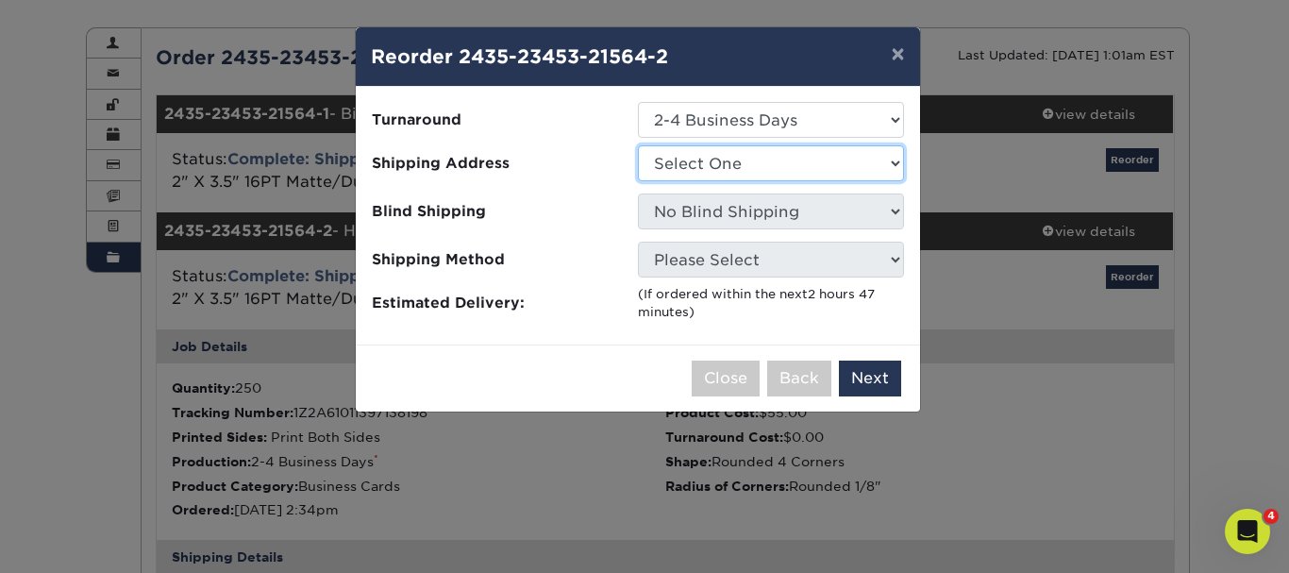
click at [709, 166] on select "Select One ABC Shop TEst" at bounding box center [771, 163] width 266 height 36
select select "133646"
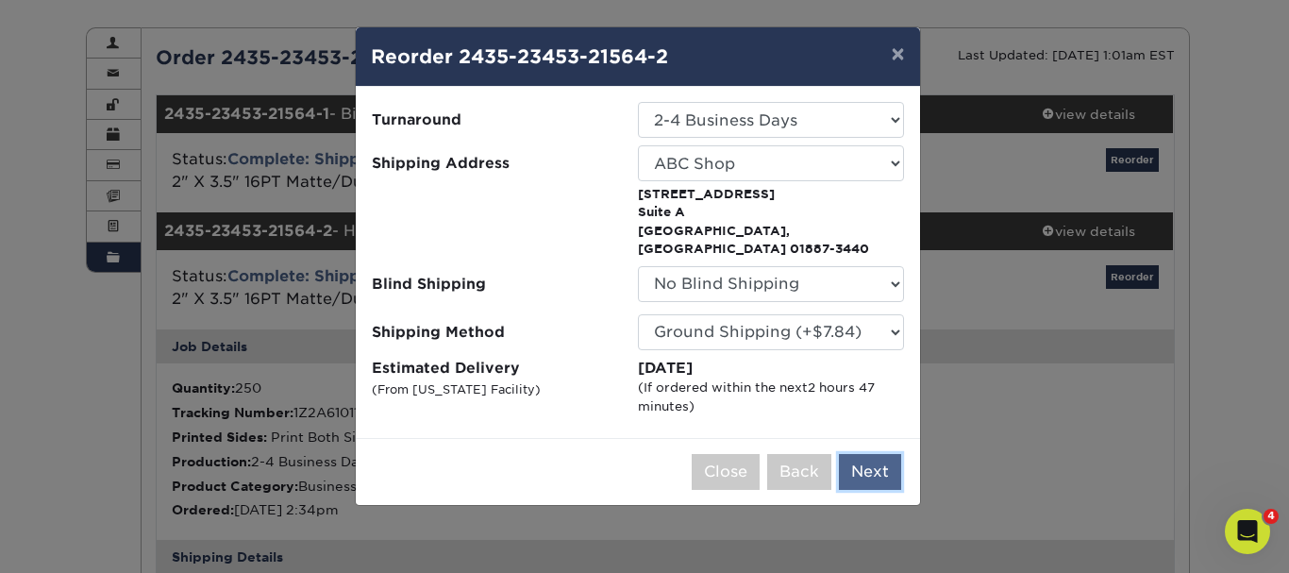
click at [869, 458] on button "Next" at bounding box center [870, 472] width 62 height 36
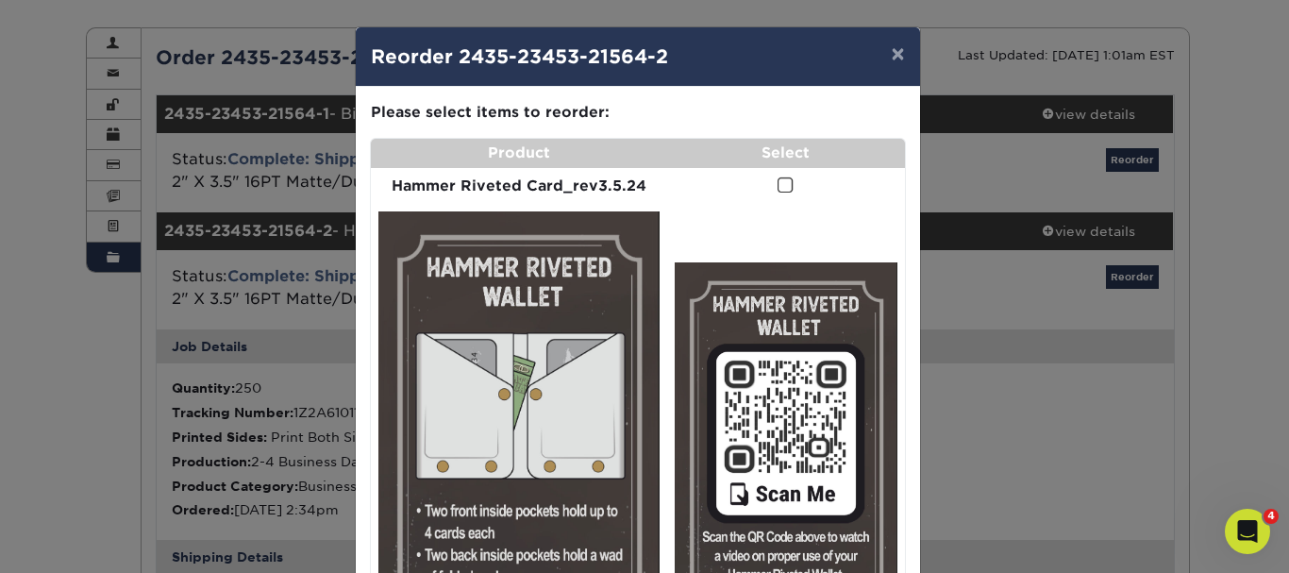
click at [778, 181] on span at bounding box center [786, 186] width 16 height 18
click at [0, 0] on input "checkbox" at bounding box center [0, 0] width 0 height 0
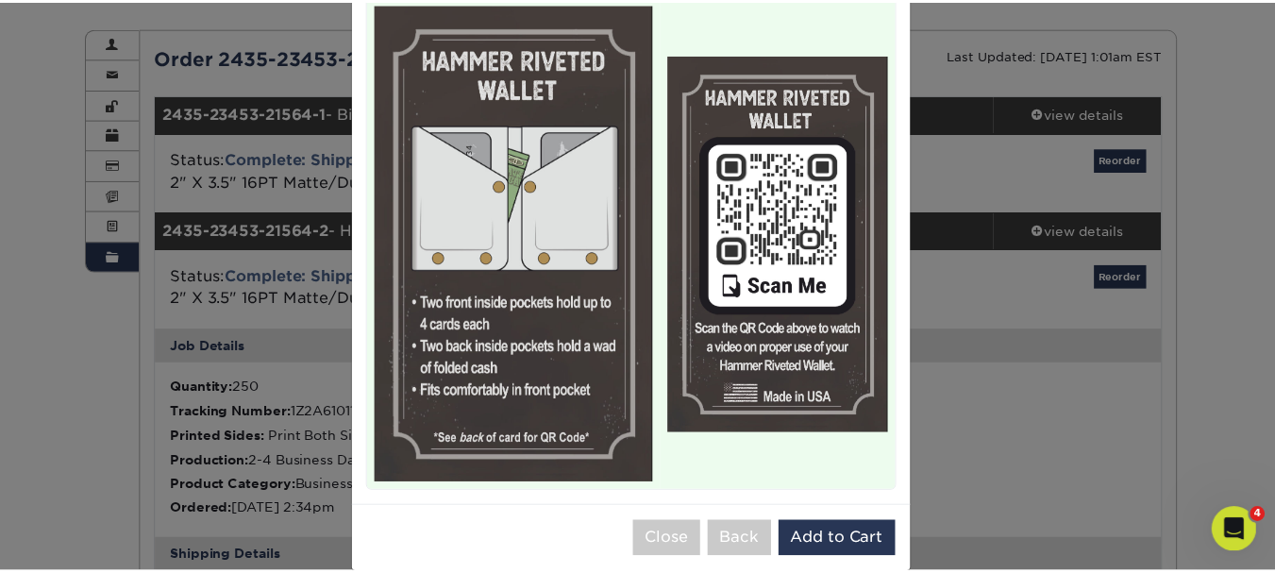
scroll to position [235, 0]
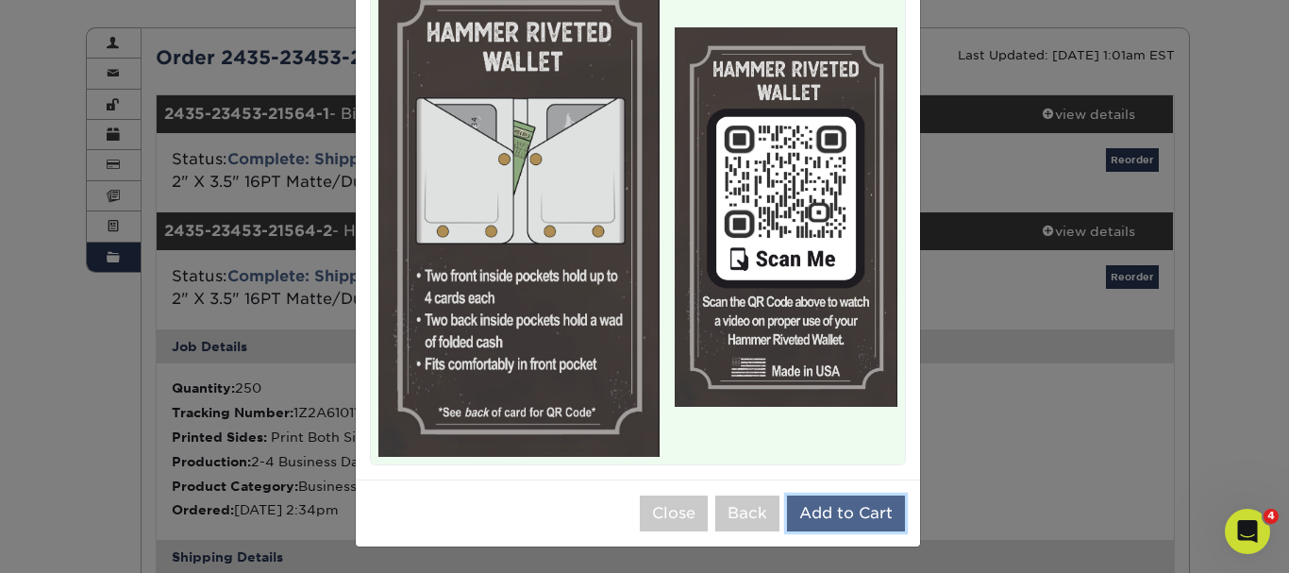
click at [829, 511] on button "Add to Cart" at bounding box center [846, 514] width 118 height 36
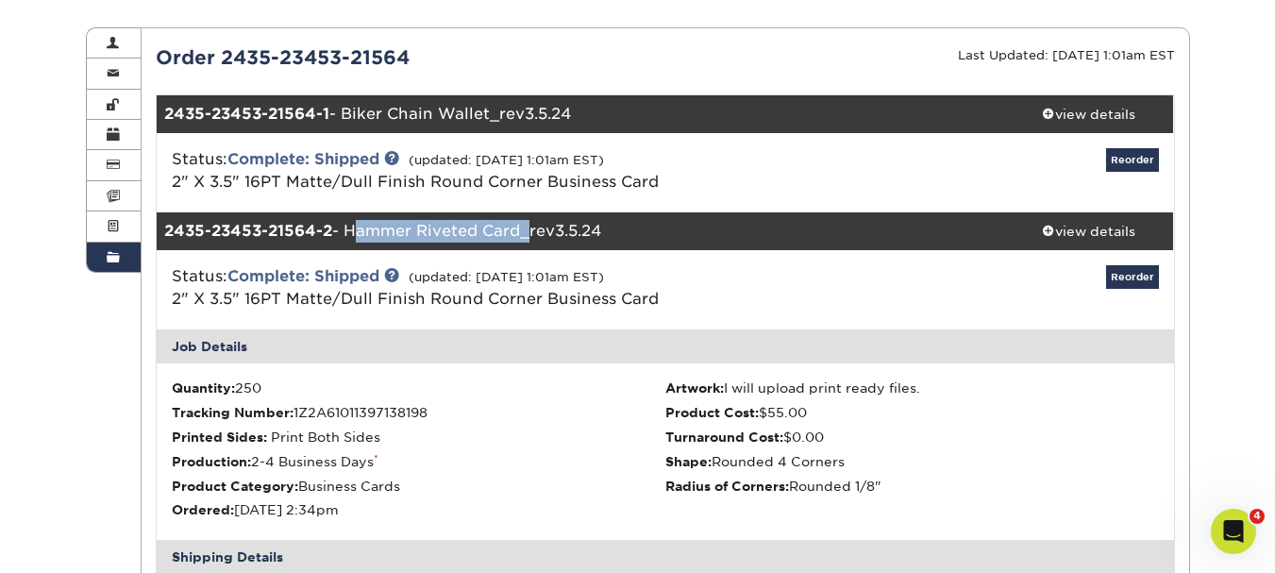
drag, startPoint x: 349, startPoint y: 229, endPoint x: 520, endPoint y: 229, distance: 170.8
click at [520, 229] on div "2435-23453-21564-2 - Hammer Riveted Card_rev3.5.24" at bounding box center [581, 231] width 848 height 38
copy div "Hammer Riveted Card"
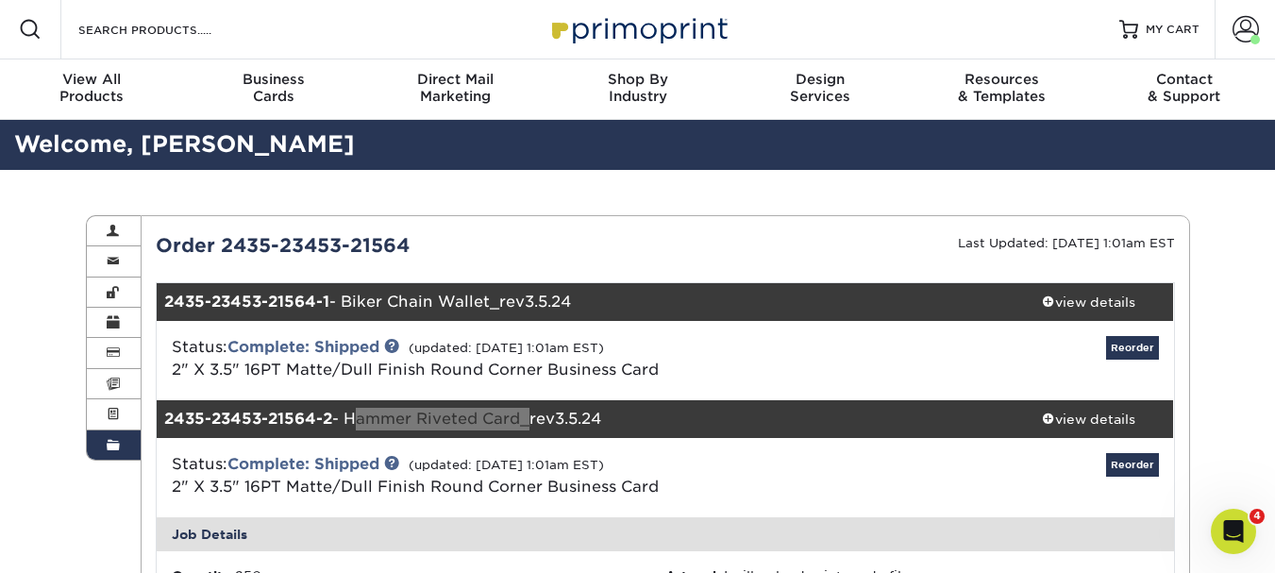
scroll to position [0, 0]
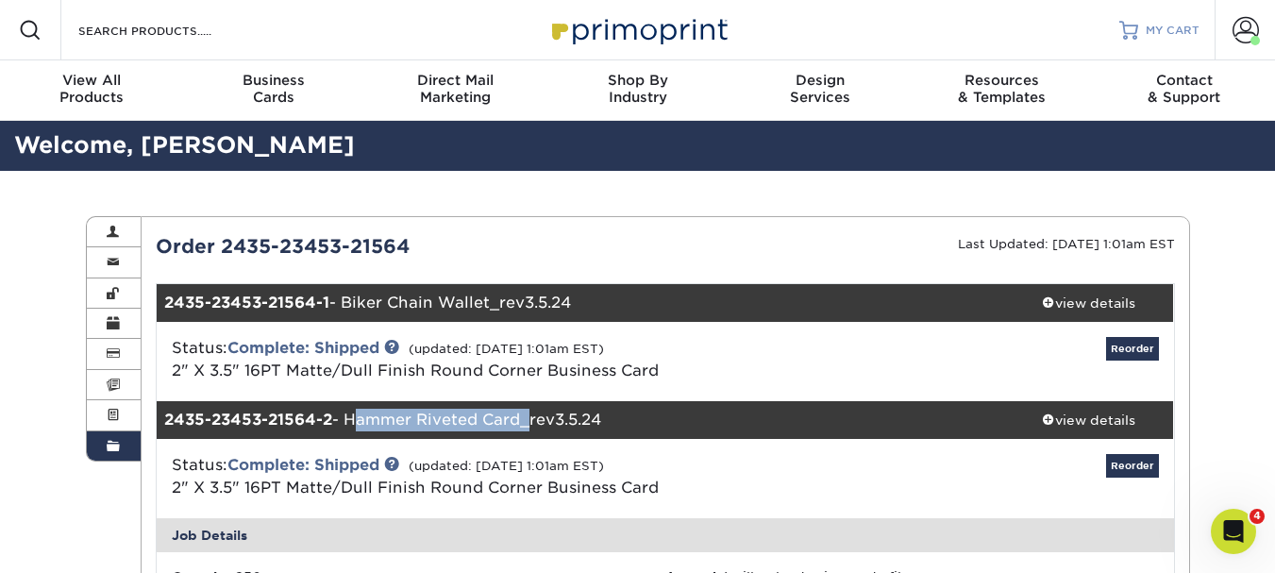
click at [1167, 25] on span "MY CART" at bounding box center [1173, 31] width 54 height 16
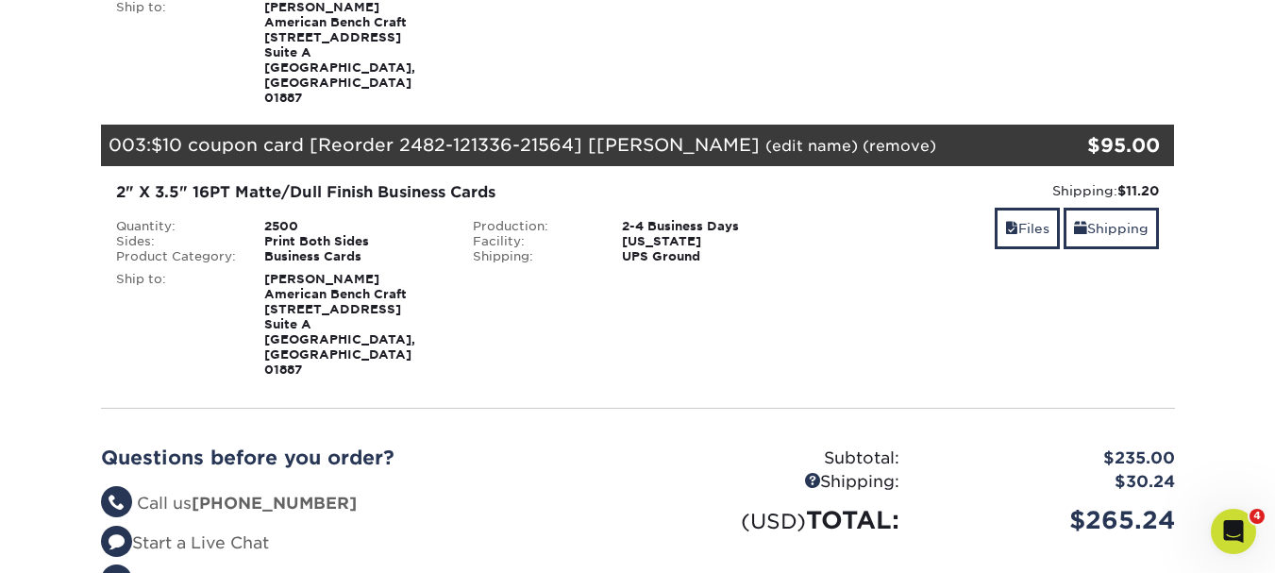
scroll to position [850, 0]
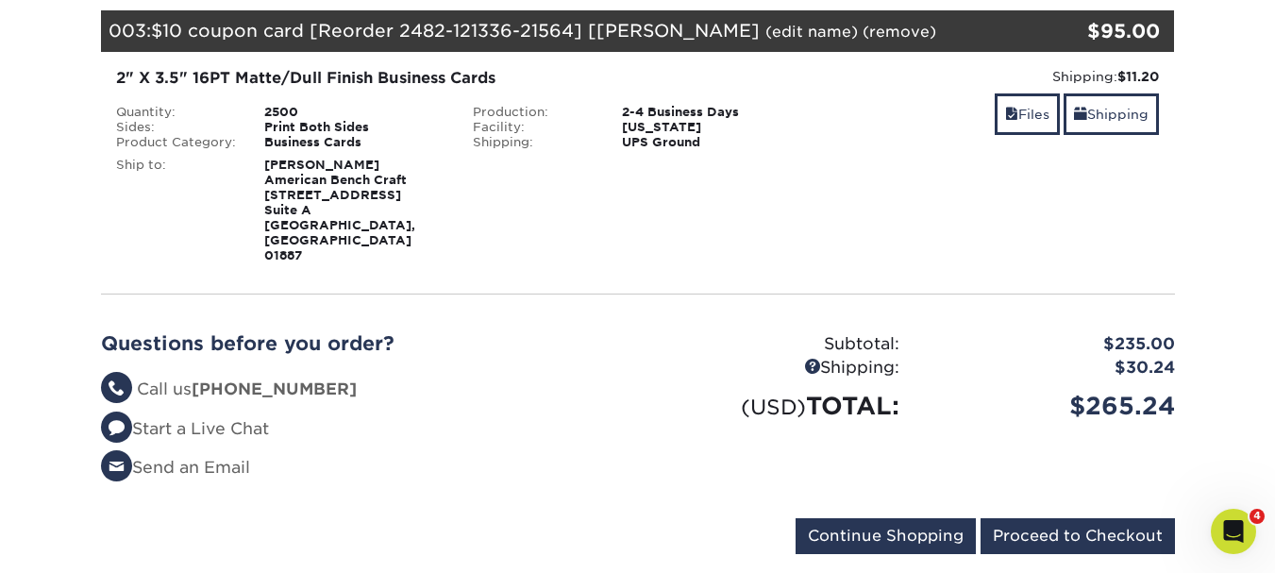
click at [1064, 388] on div "$265.24" at bounding box center [1052, 406] width 276 height 36
drag, startPoint x: 1186, startPoint y: 314, endPoint x: 1091, endPoint y: 312, distance: 95.4
click at [1091, 388] on div "$265.24" at bounding box center [1052, 406] width 276 height 36
copy div "265.24"
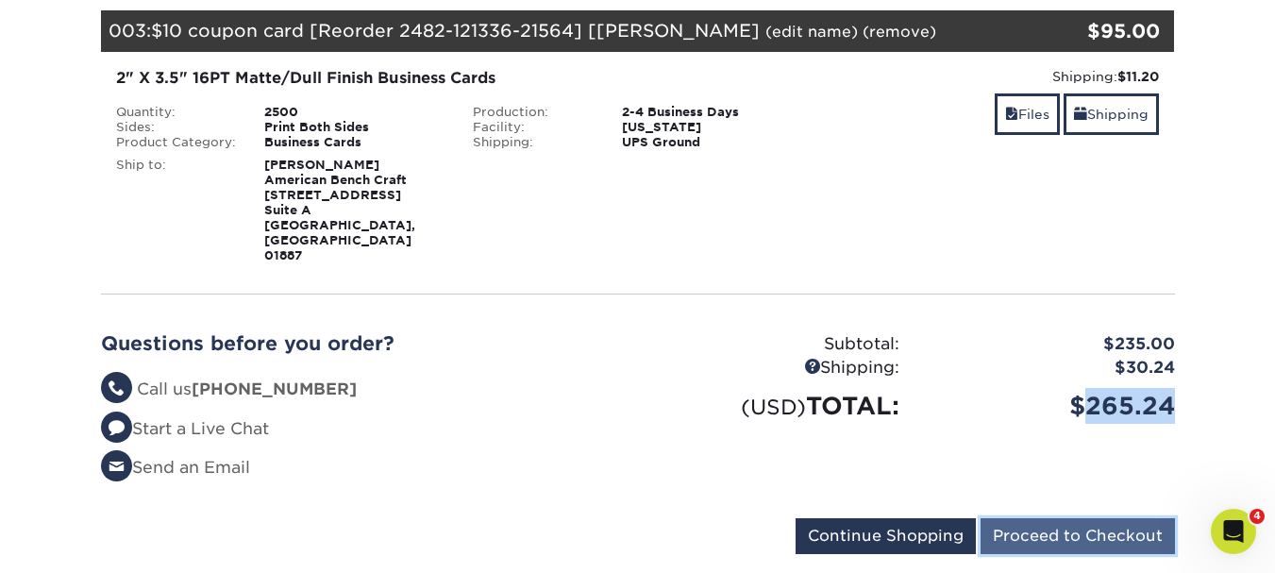
click at [1049, 518] on input "Proceed to Checkout" at bounding box center [1078, 536] width 194 height 36
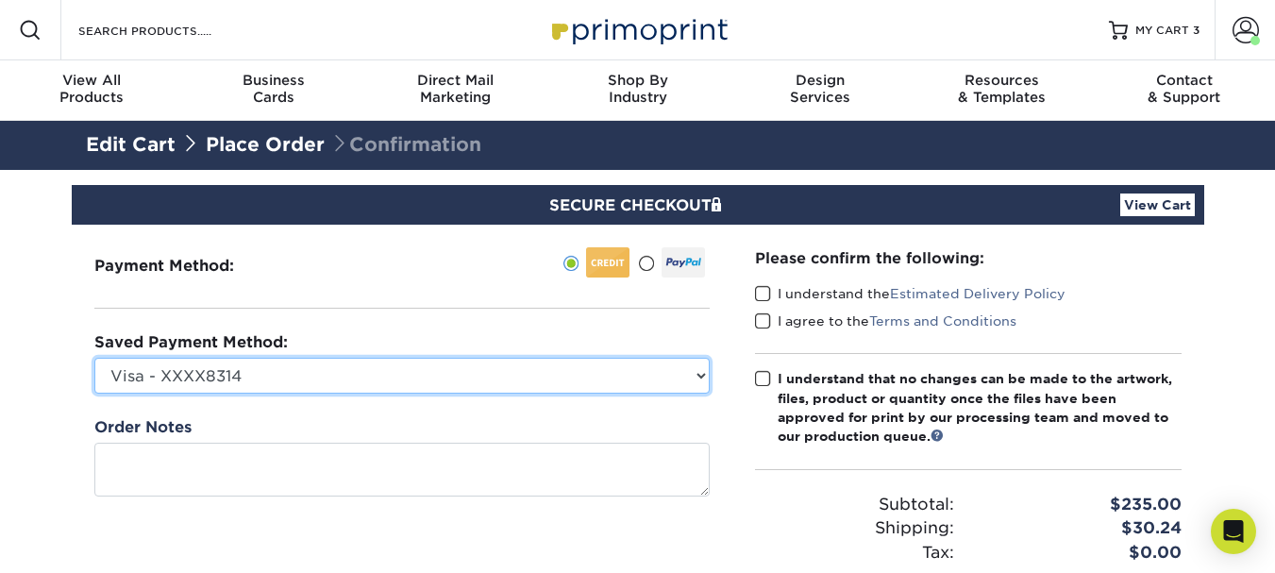
click at [698, 379] on select "Visa - XXXX8314 Visa - XXXX3146 Visa - XXXX9840 Visa - XXXX8013 Visa - XXXX8013…" at bounding box center [401, 376] width 615 height 36
select select "73837"
click at [94, 358] on select "Visa - XXXX8314 Visa - XXXX3146 Visa - XXXX9840 Visa - XXXX8013 Visa - XXXX8013…" at bounding box center [401, 376] width 615 height 36
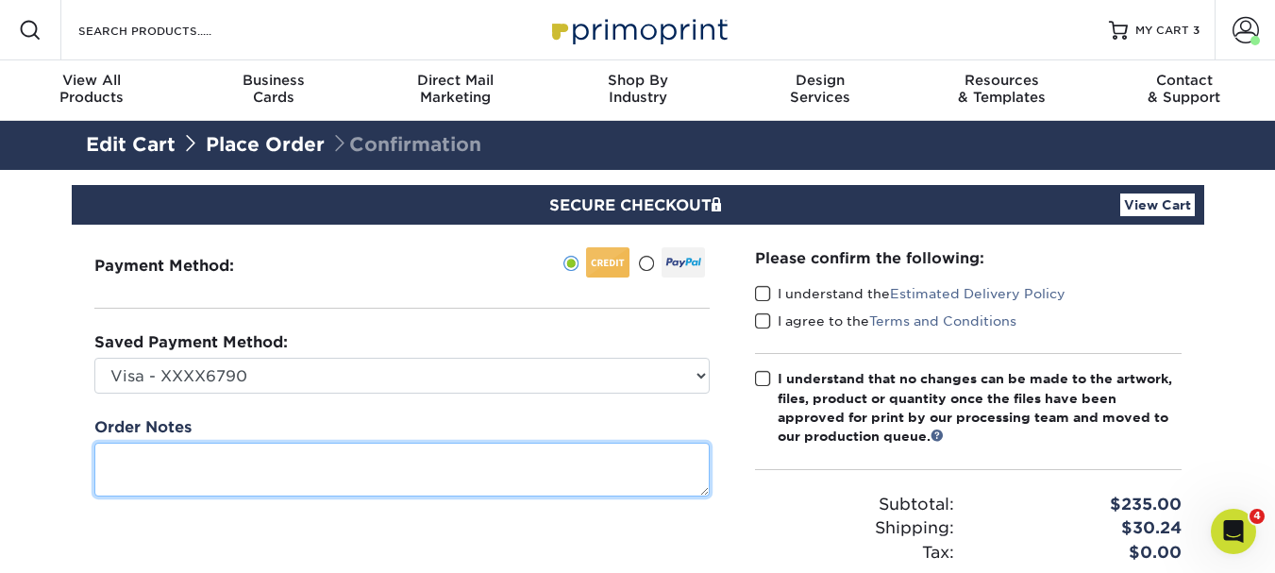
click at [296, 466] on textarea at bounding box center [401, 470] width 615 height 54
paste textarea "265.24"
type textarea "265.24"
click at [280, 483] on textarea at bounding box center [401, 470] width 615 height 54
paste textarea "RG-SP-091625-02"
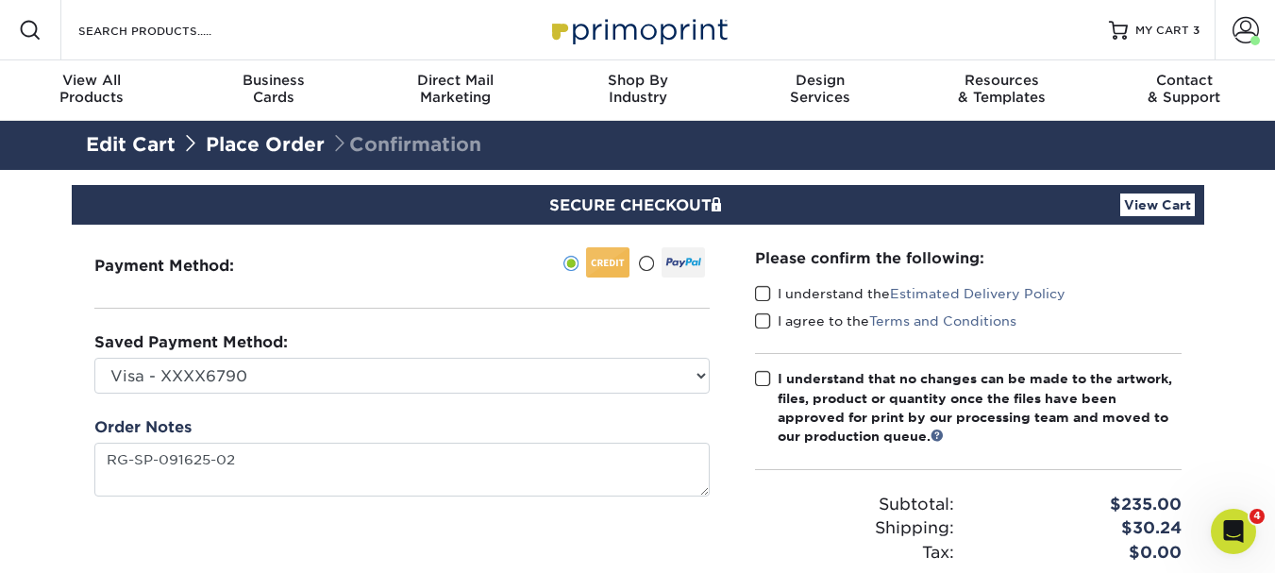
type textarea "RGSP09162502"
click at [760, 294] on span at bounding box center [763, 294] width 16 height 18
click at [0, 0] on input "I understand the Estimated Delivery Policy" at bounding box center [0, 0] width 0 height 0
click at [762, 320] on span at bounding box center [763, 321] width 16 height 18
click at [0, 0] on input "I agree to the Terms and Conditions" at bounding box center [0, 0] width 0 height 0
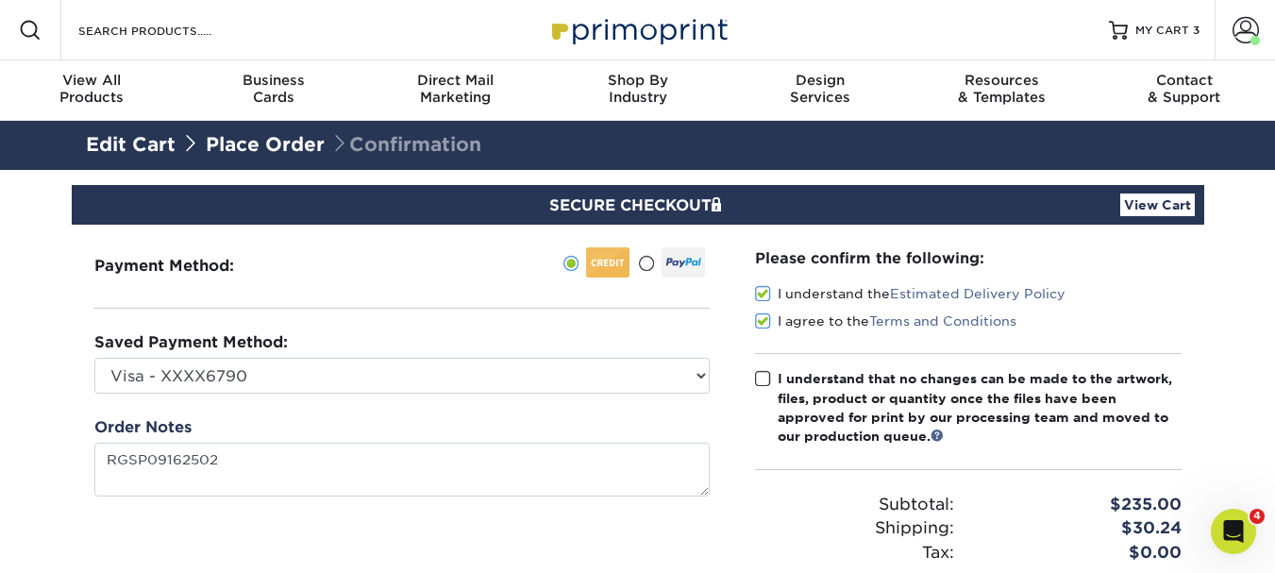
click at [772, 378] on label "I understand that no changes can be made to the artwork, files, product or quan…" at bounding box center [968, 407] width 427 height 77
click at [0, 0] on input "I understand that no changes can be made to the artwork, files, product or quan…" at bounding box center [0, 0] width 0 height 0
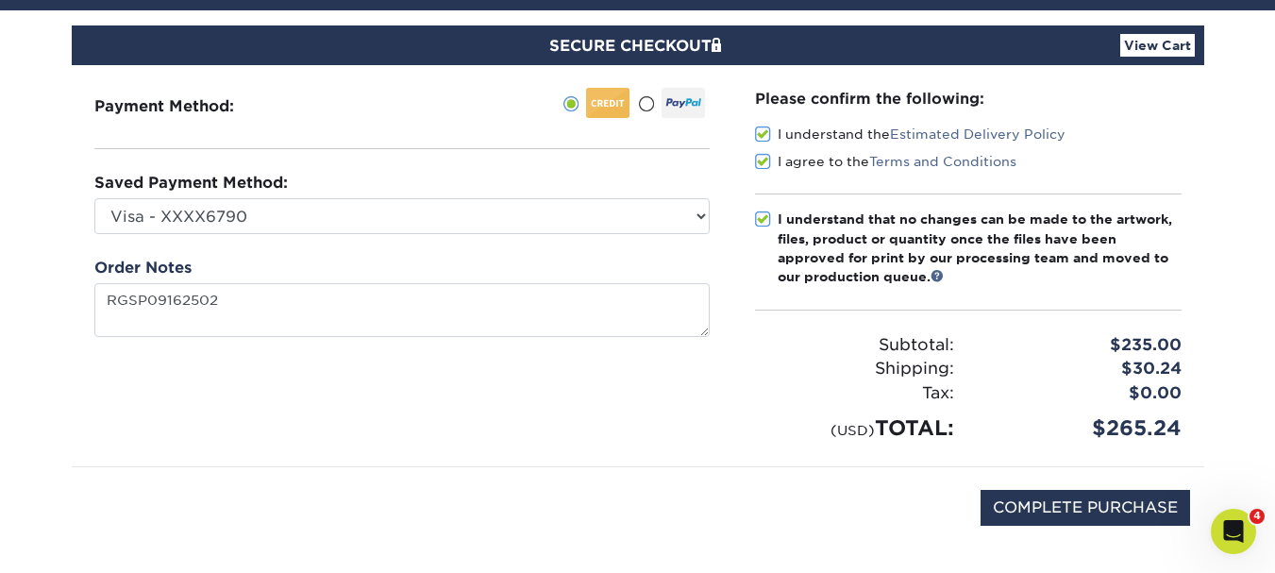
scroll to position [189, 0]
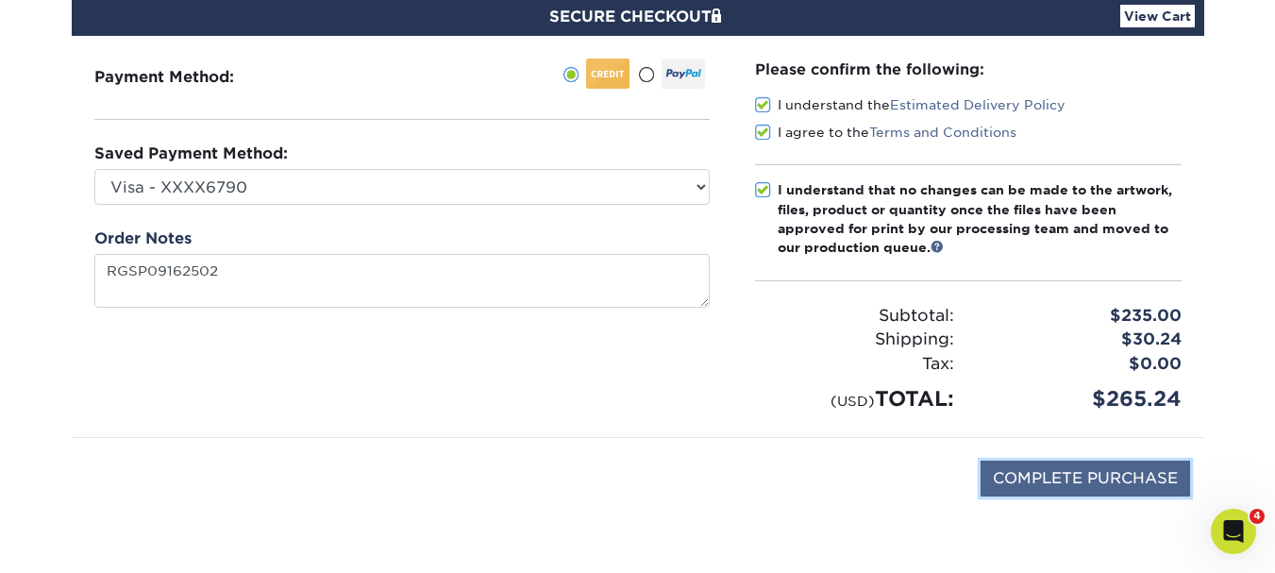
click at [1090, 477] on input "COMPLETE PURCHASE" at bounding box center [1086, 479] width 210 height 36
type input "PROCESSING, PLEASE WAIT..."
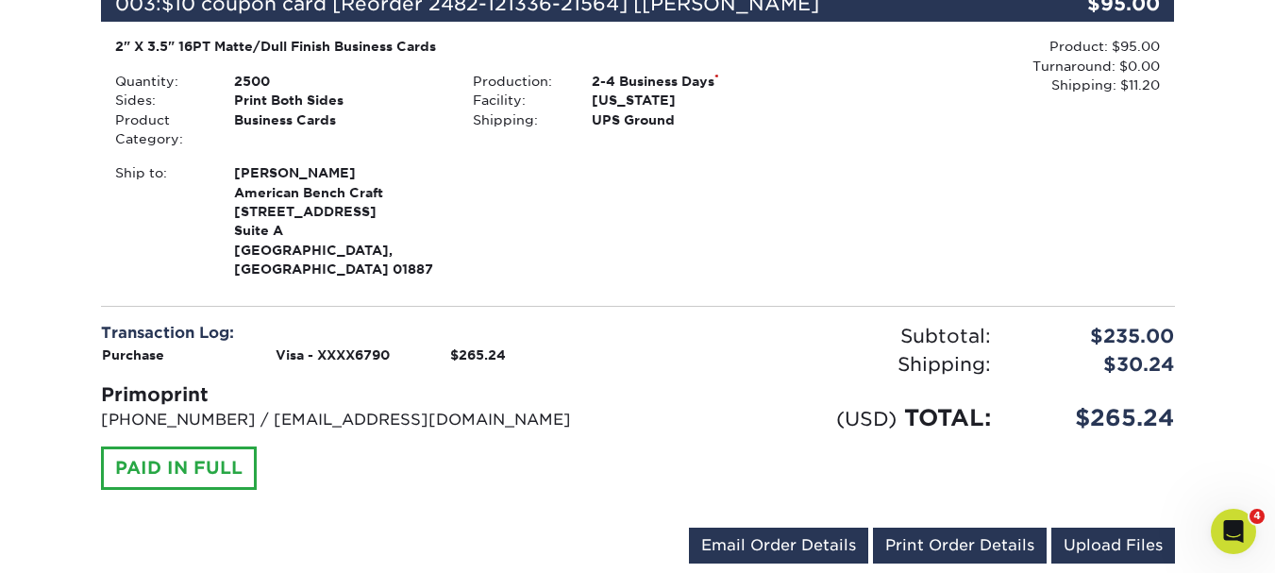
scroll to position [1321, 0]
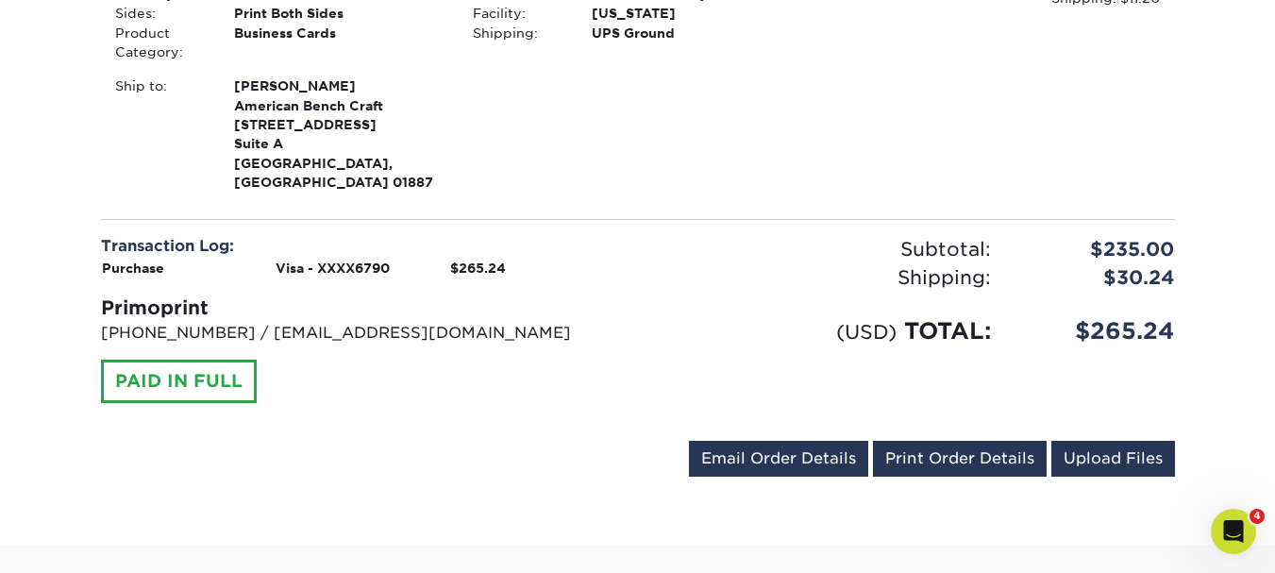
click at [184, 360] on div "PAID IN FULL" at bounding box center [179, 381] width 156 height 43
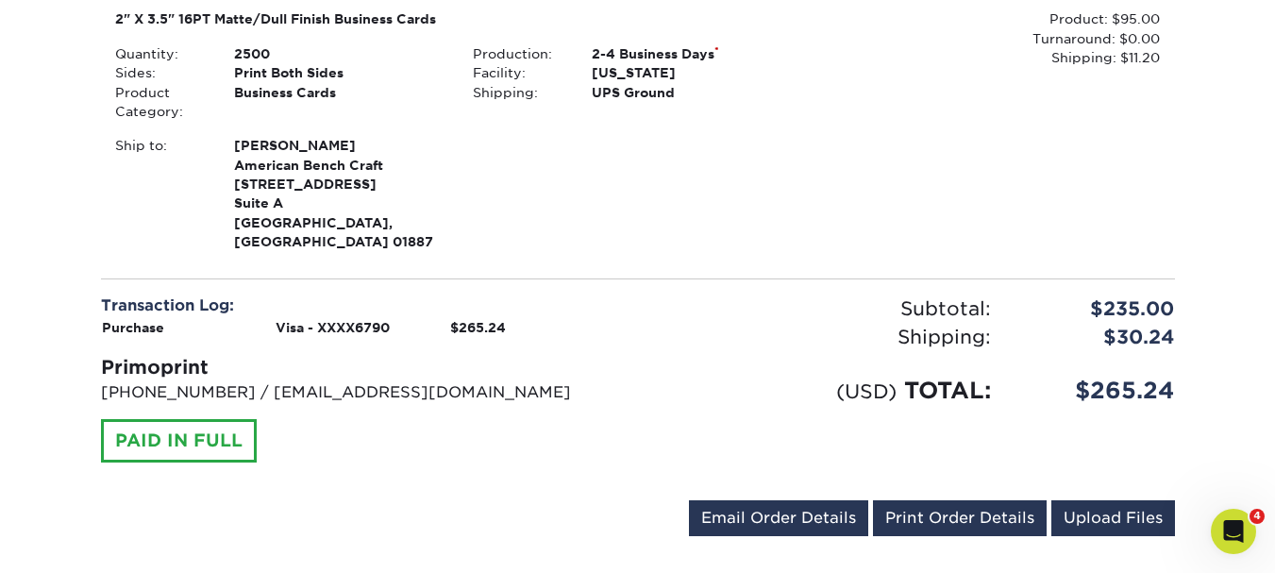
scroll to position [1227, 0]
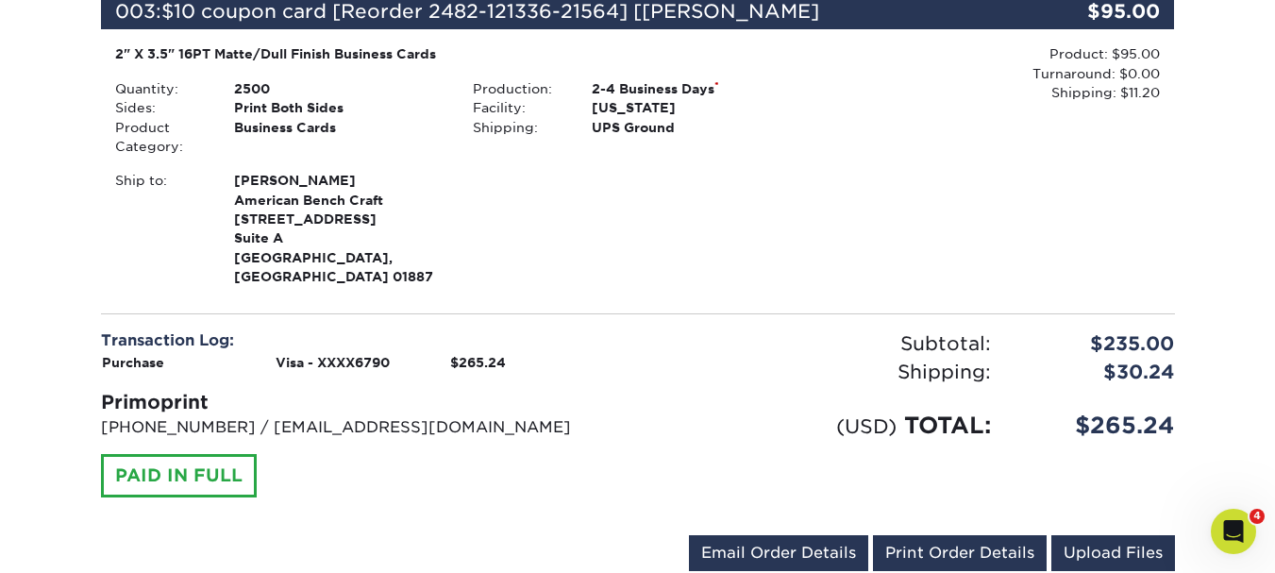
click at [133, 454] on div "PAID IN FULL" at bounding box center [179, 475] width 156 height 43
click at [1105, 535] on link "Upload Files" at bounding box center [1114, 553] width 124 height 36
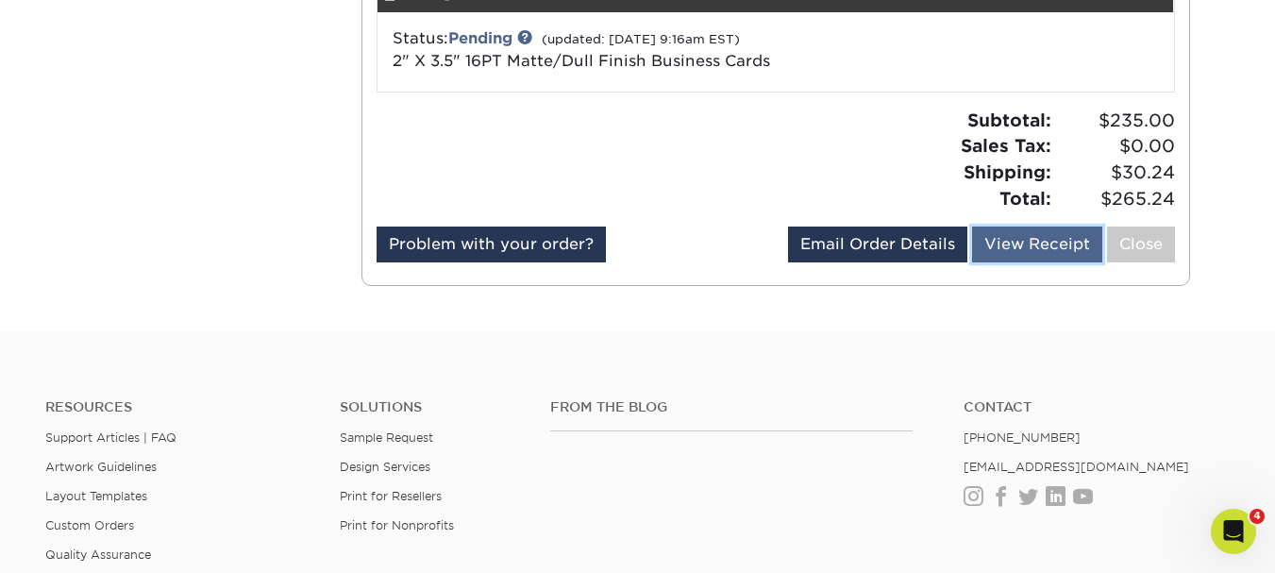
click at [1045, 228] on link "View Receipt" at bounding box center [1037, 245] width 130 height 36
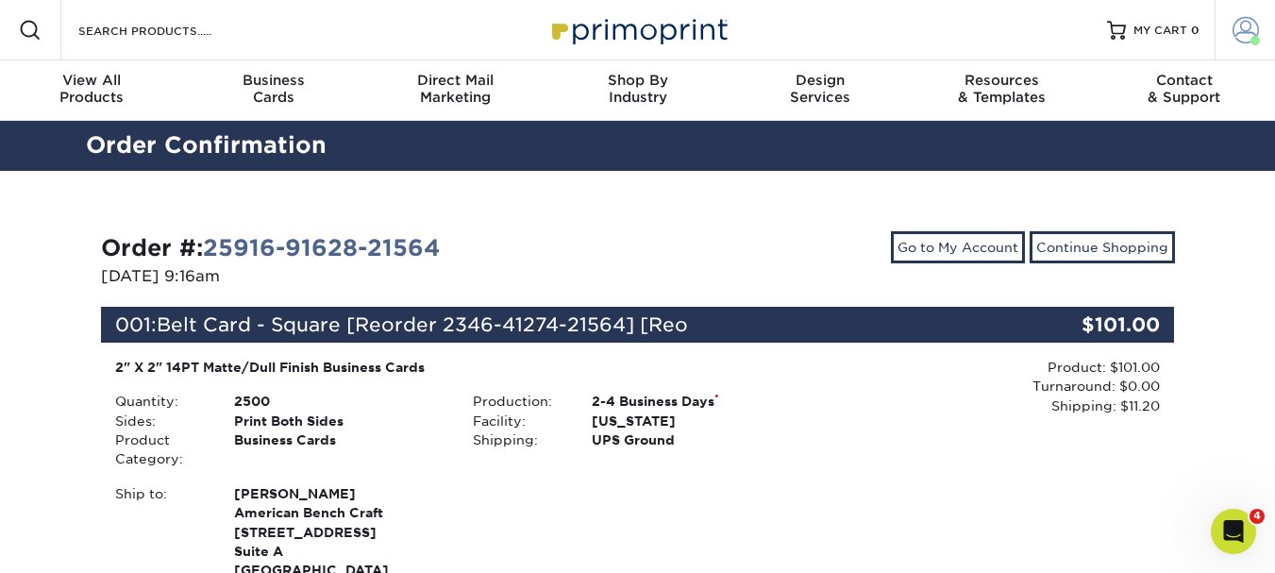
click at [1242, 35] on span at bounding box center [1246, 30] width 26 height 26
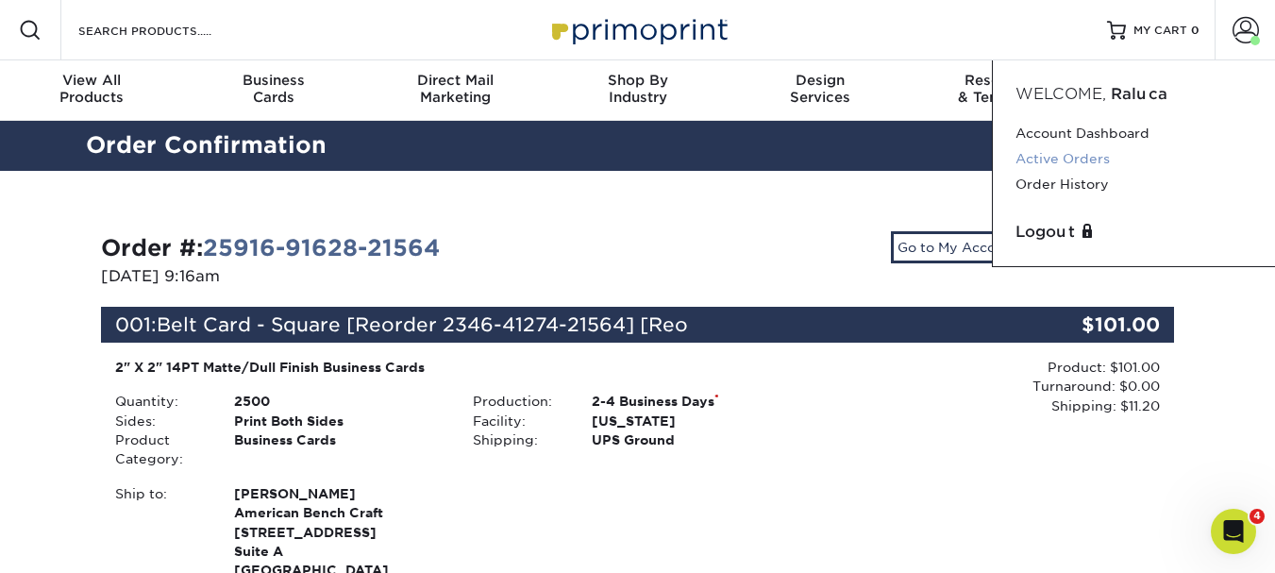
click at [1026, 160] on link "Active Orders" at bounding box center [1134, 158] width 237 height 25
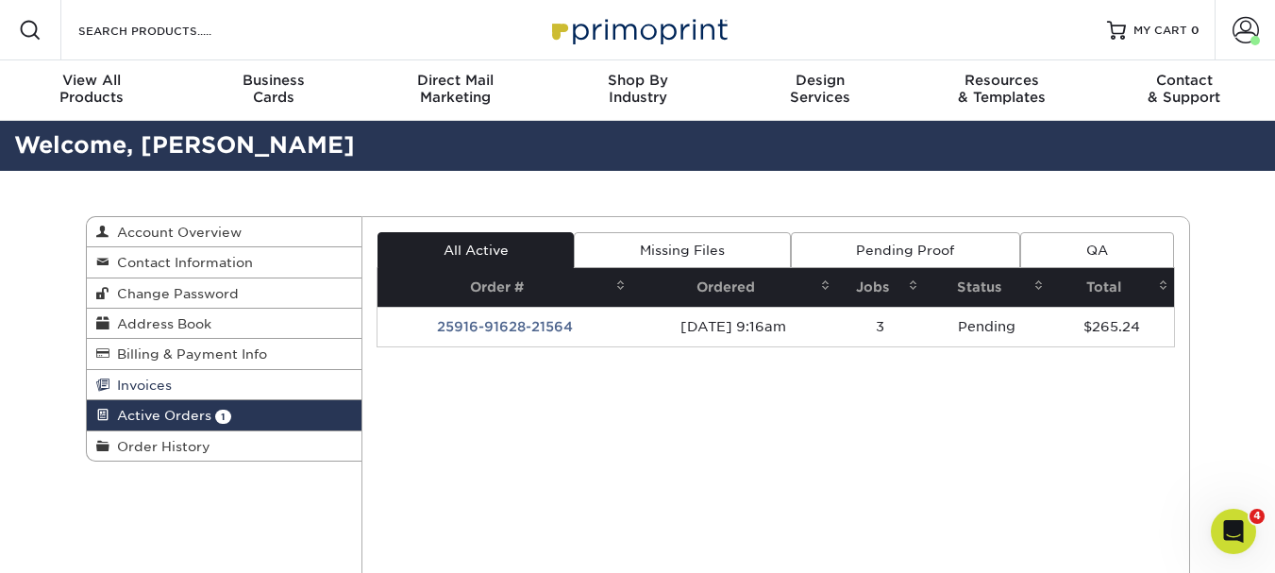
click at [232, 386] on link "Invoices" at bounding box center [225, 385] width 276 height 30
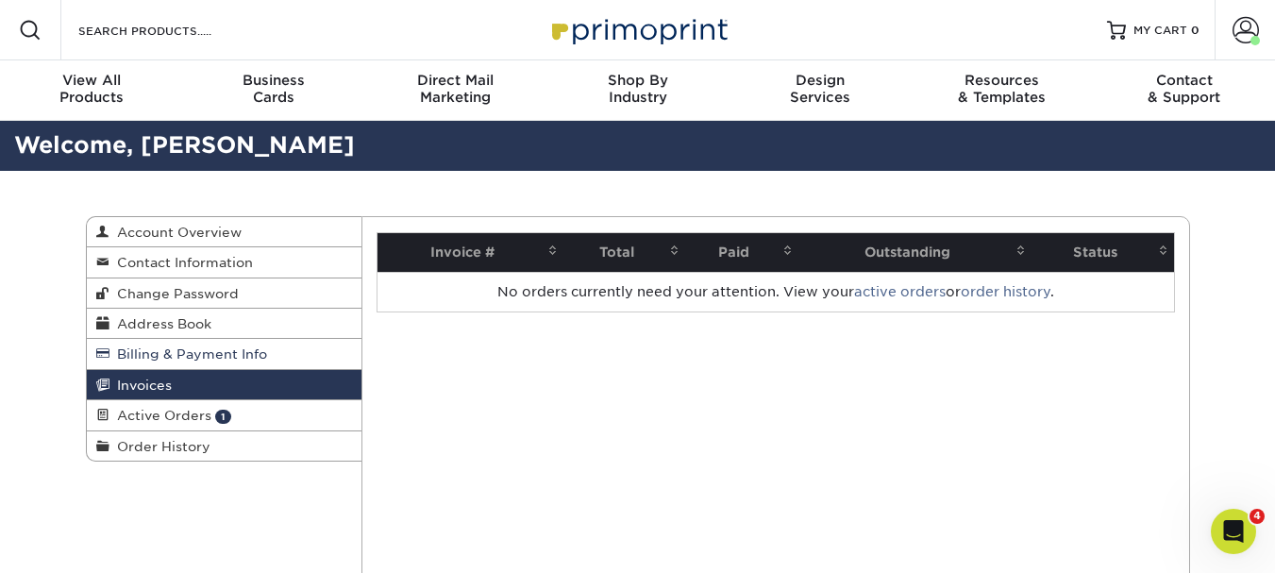
click at [303, 354] on link "Billing & Payment Info" at bounding box center [225, 354] width 276 height 30
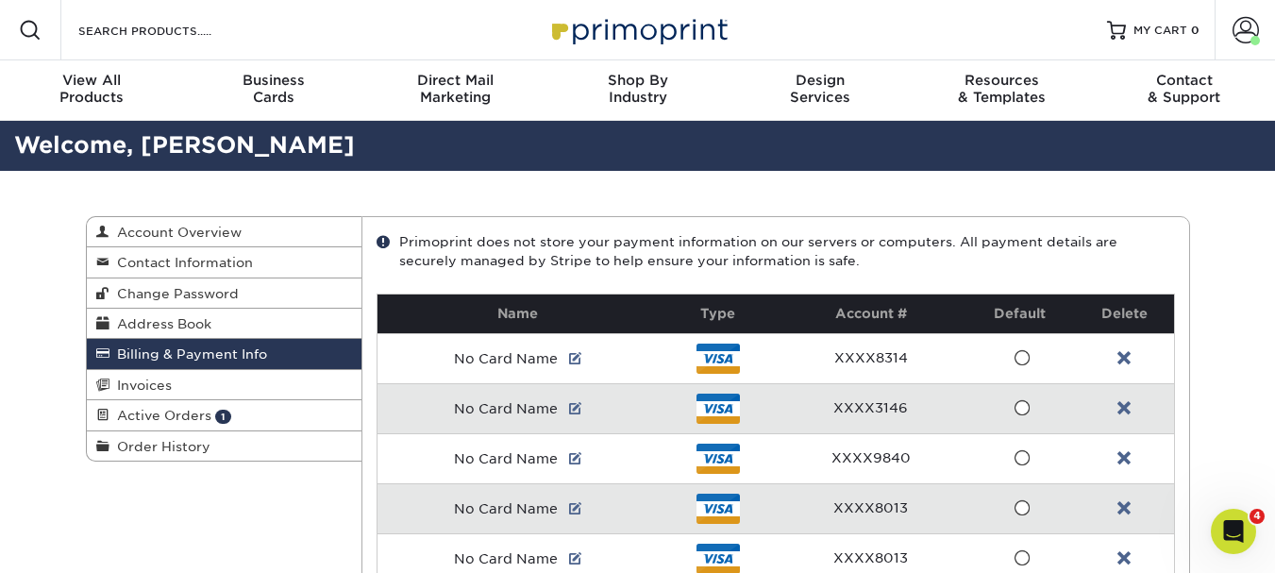
drag, startPoint x: 152, startPoint y: 391, endPoint x: 92, endPoint y: 355, distance: 70.3
click at [152, 391] on span "Invoices" at bounding box center [140, 385] width 62 height 15
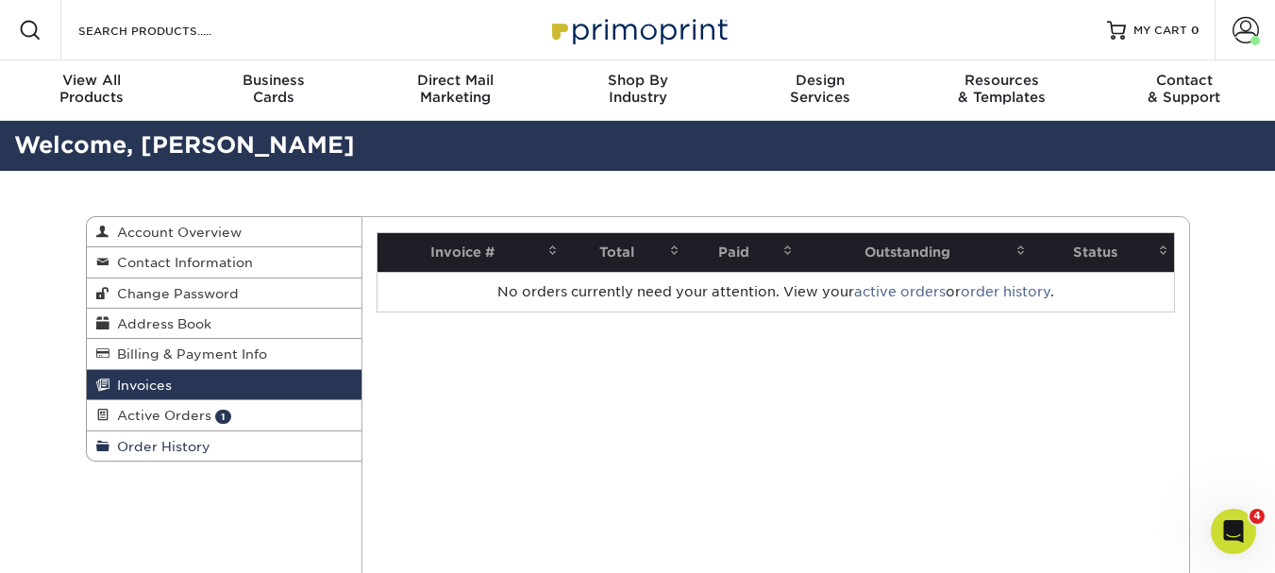
click at [158, 442] on span "Order History" at bounding box center [159, 446] width 101 height 15
